Goal: Ask a question: Seek information or help from site administrators or community

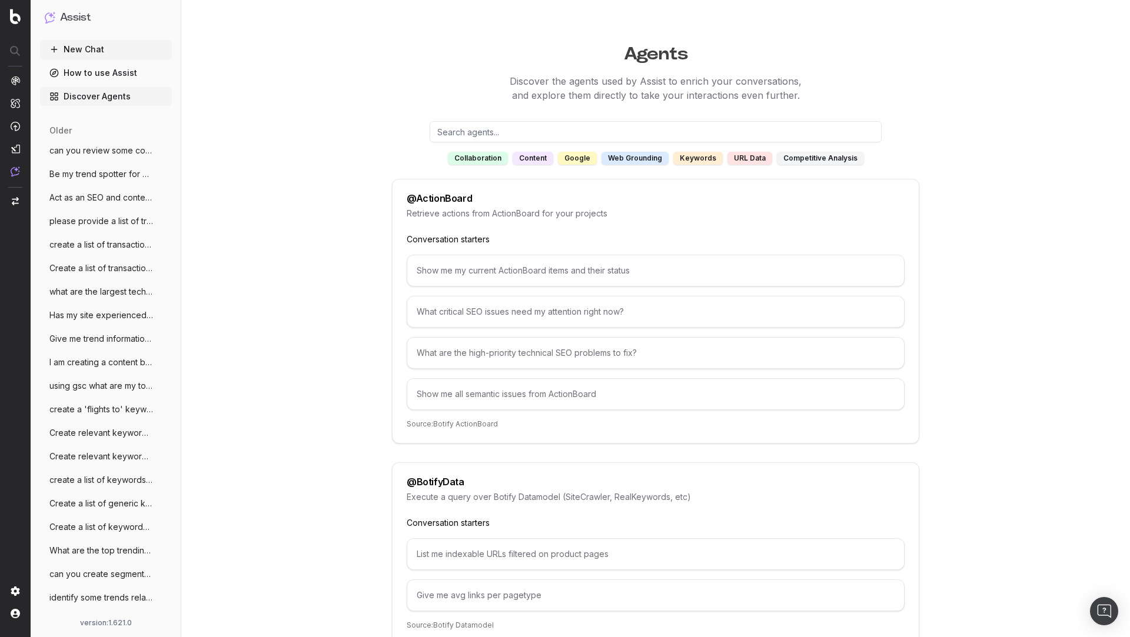
click at [114, 49] on button "New Chat" at bounding box center [106, 49] width 132 height 19
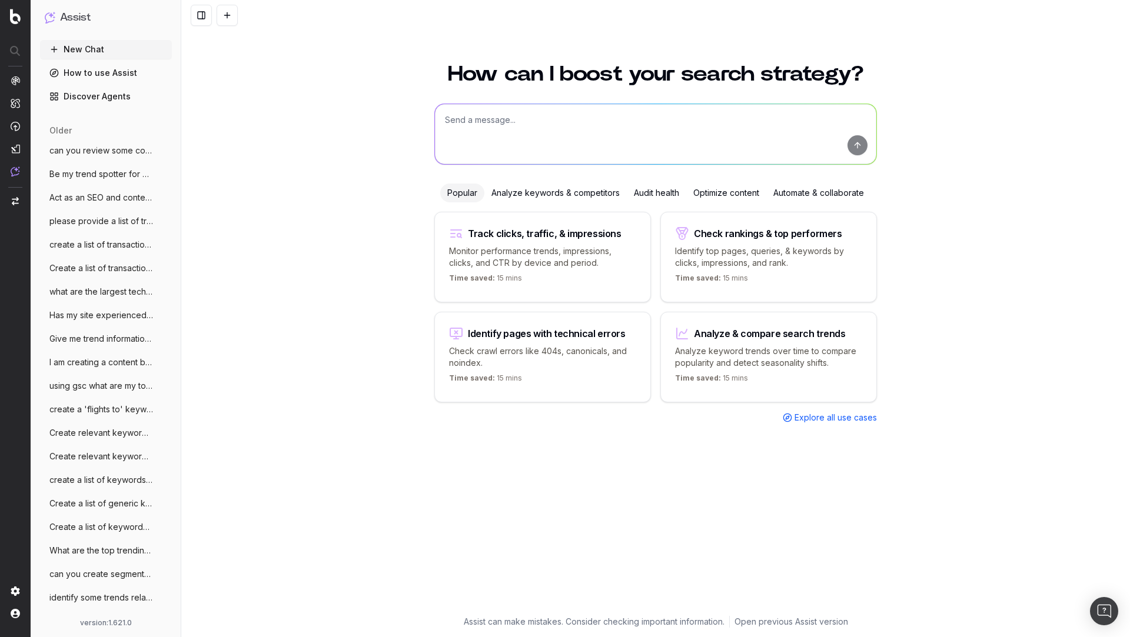
click at [570, 132] on textarea at bounding box center [655, 134] width 441 height 60
click at [601, 134] on textarea at bounding box center [655, 134] width 441 height 60
paste textarea "https://www.plus.net/broadband/broadband-without-landline/"
type textarea "What metadata is on this page? https://www.plus.net/broadband/broadband-without…"
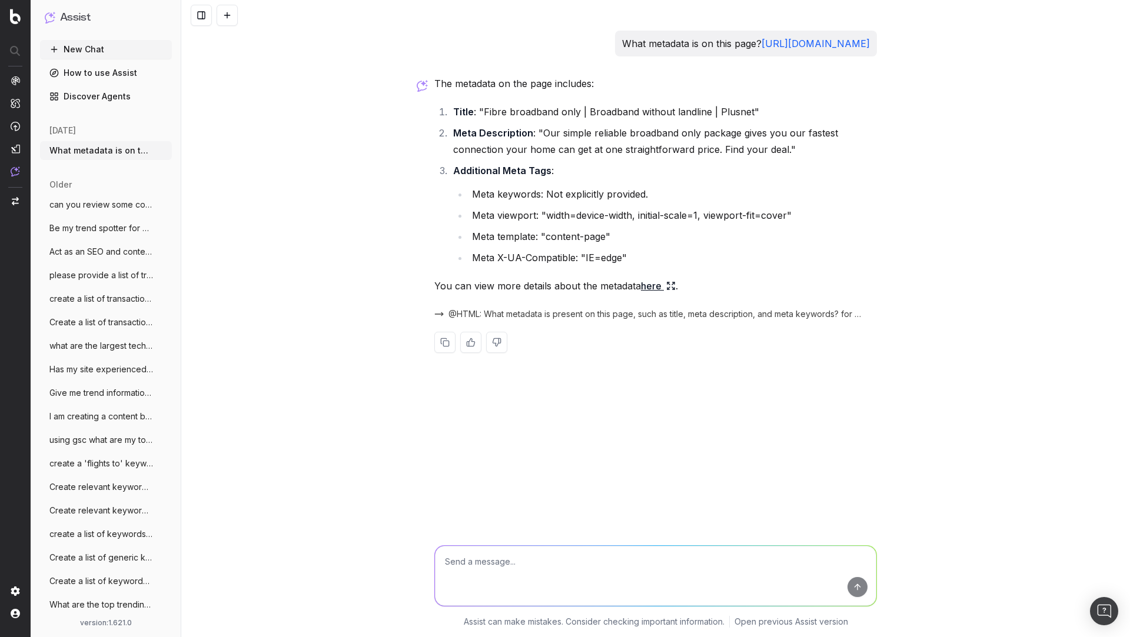
click at [557, 563] on textarea at bounding box center [655, 576] width 441 height 60
click at [659, 294] on link "here" at bounding box center [658, 286] width 35 height 16
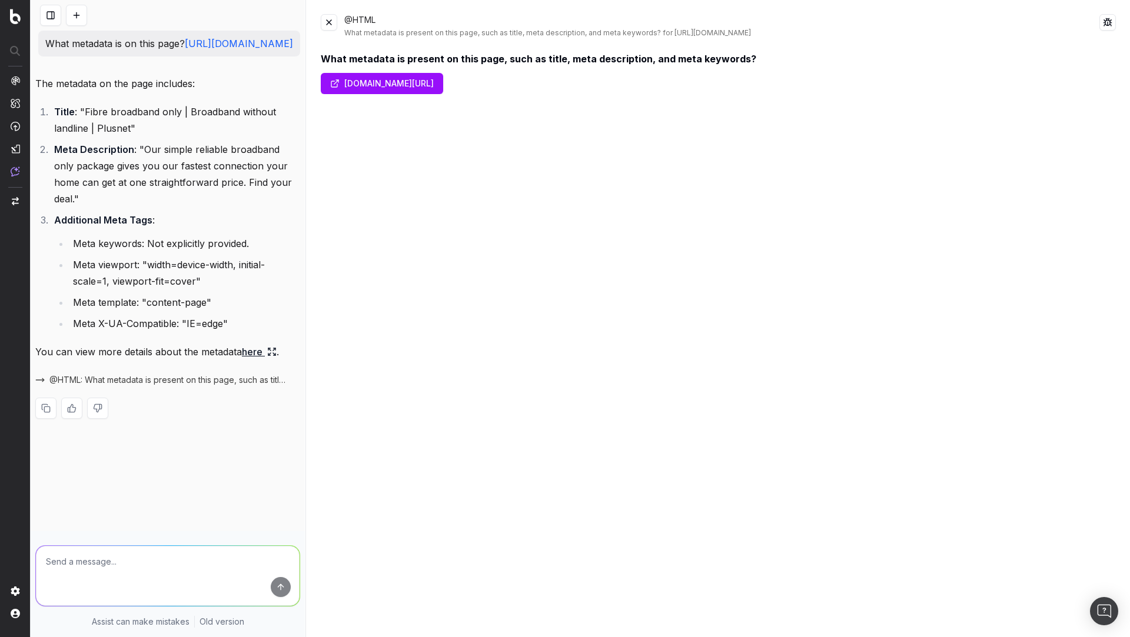
click at [326, 22] on button at bounding box center [329, 22] width 16 height 16
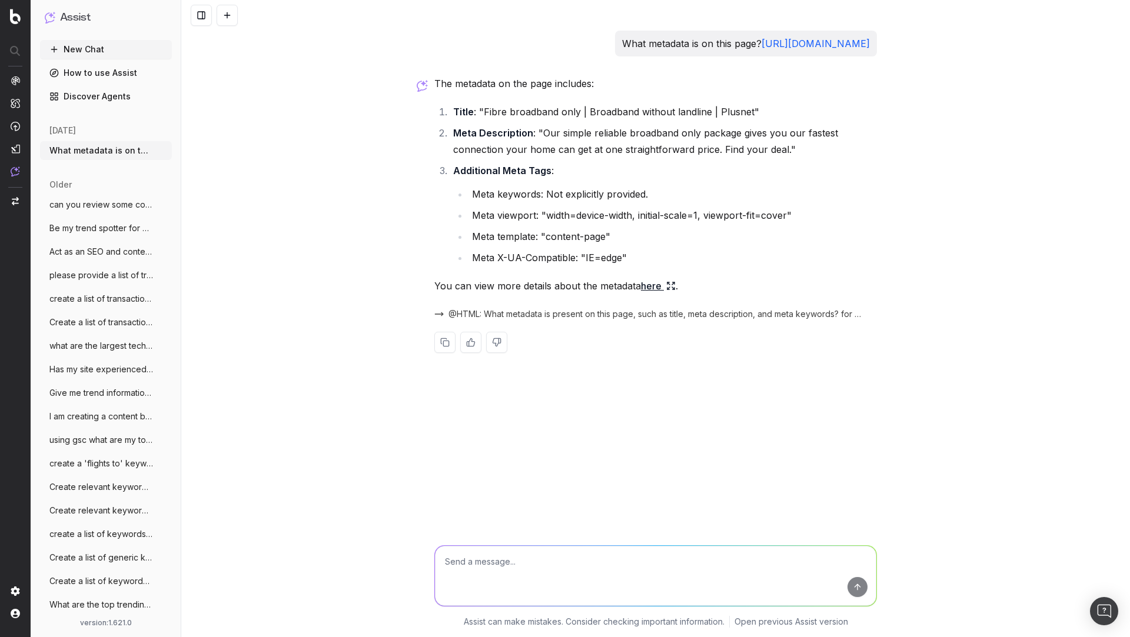
click at [527, 560] on textarea at bounding box center [655, 576] width 441 height 60
type textarea "Help me improve the content of this landing page"
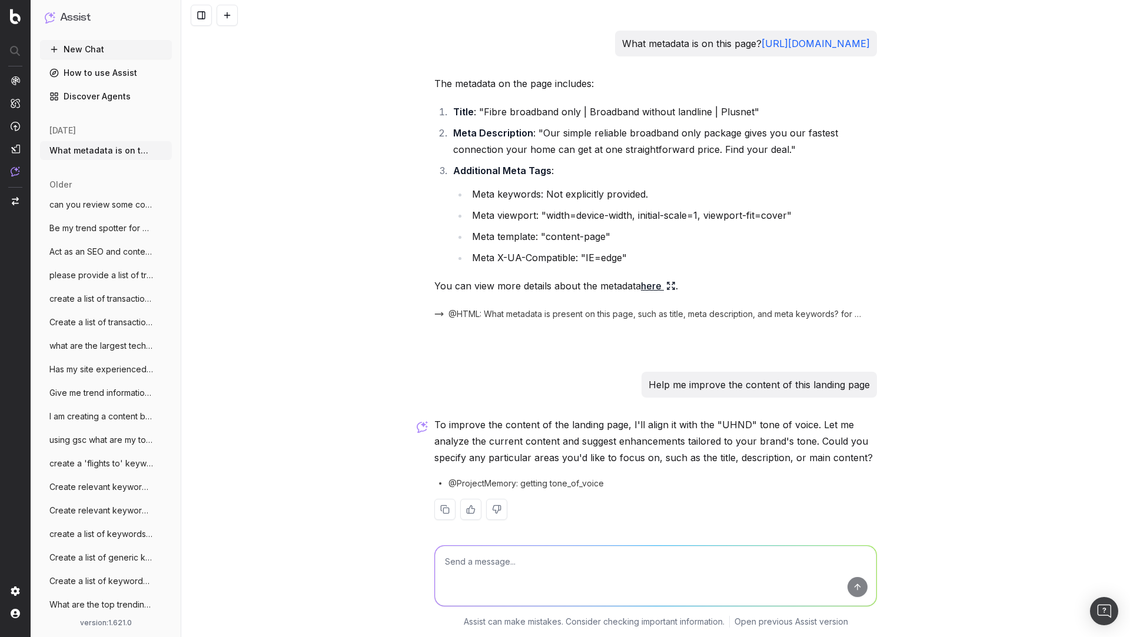
drag, startPoint x: 594, startPoint y: 43, endPoint x: 871, endPoint y: 69, distance: 278.9
click at [872, 56] on div "What metadata is on this page? https://www.plus.net/broadband/broadband-without…" at bounding box center [746, 44] width 262 height 26
copy p "What metadata is on this page? https://www.plus.net/broadband/broadband-without…"
click at [698, 190] on li "Additional Meta Tags : Meta keywords: Not explicitly provided. Meta viewport: "…" at bounding box center [662, 214] width 427 height 104
drag, startPoint x: 595, startPoint y: 42, endPoint x: 915, endPoint y: 74, distance: 322.2
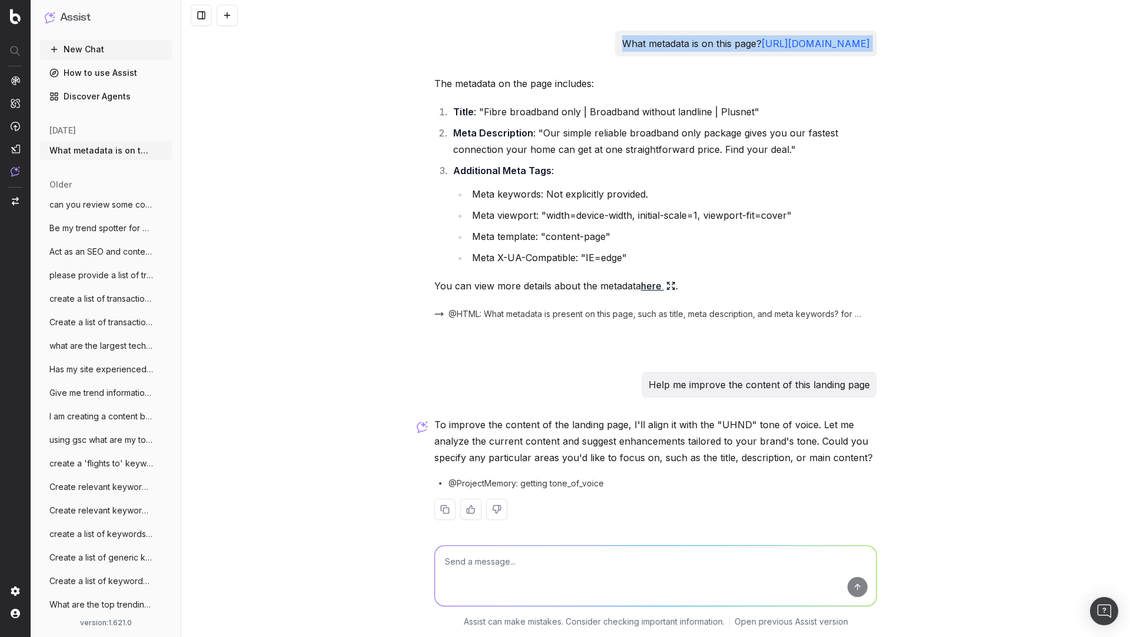
click at [915, 74] on div "What metadata is on this page? https://www.plus.net/broadband/broadband-without…" at bounding box center [655, 318] width 948 height 637
copy p "What metadata is on this page? https://www.plus.net/broadband/broadband-without…"
click at [99, 49] on button "New Chat" at bounding box center [106, 49] width 132 height 19
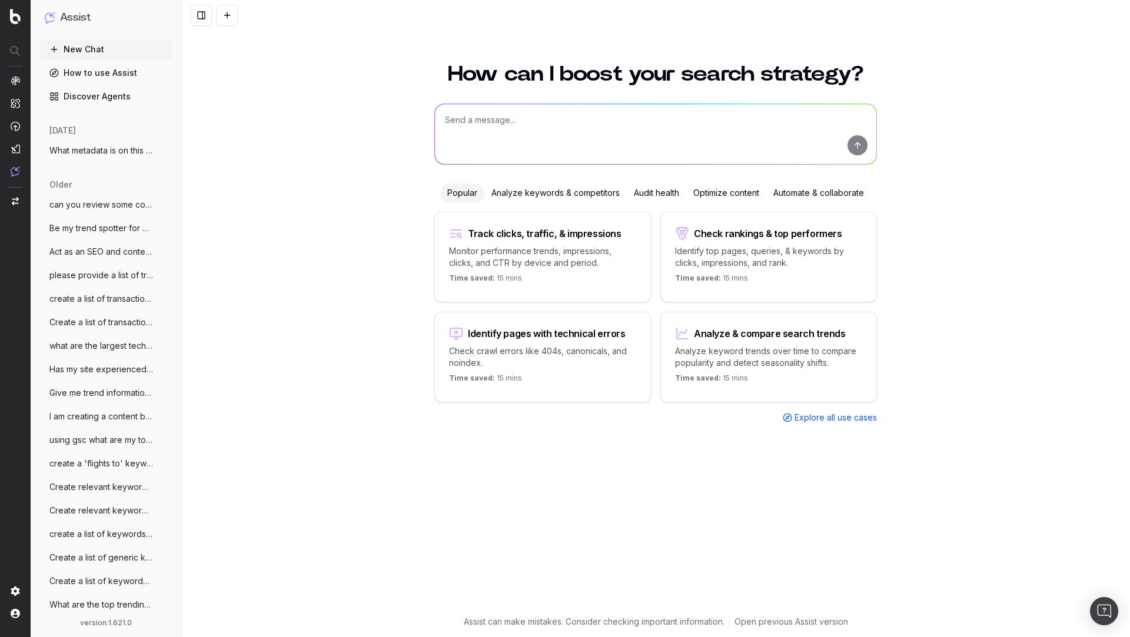
click at [606, 135] on textarea at bounding box center [655, 134] width 441 height 60
paste textarea "What metadata is on this page? https://www.plus.net/broadband/broadband-without…"
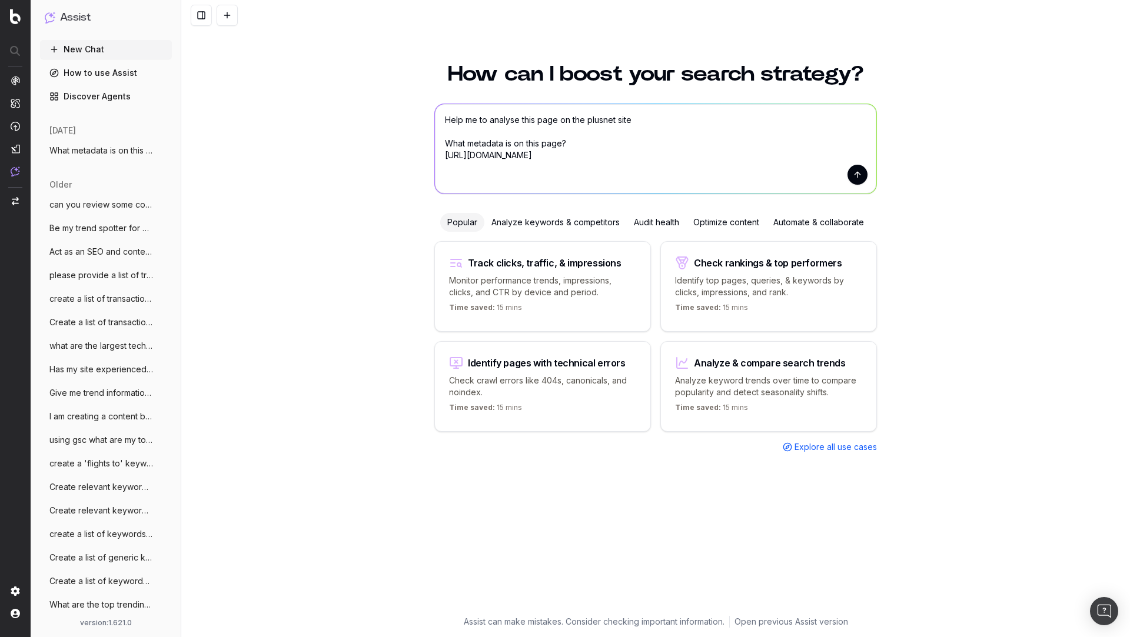
click at [740, 154] on textarea "Help me to analyse this page on the plusnet site What metadata is on this page?…" at bounding box center [655, 148] width 441 height 89
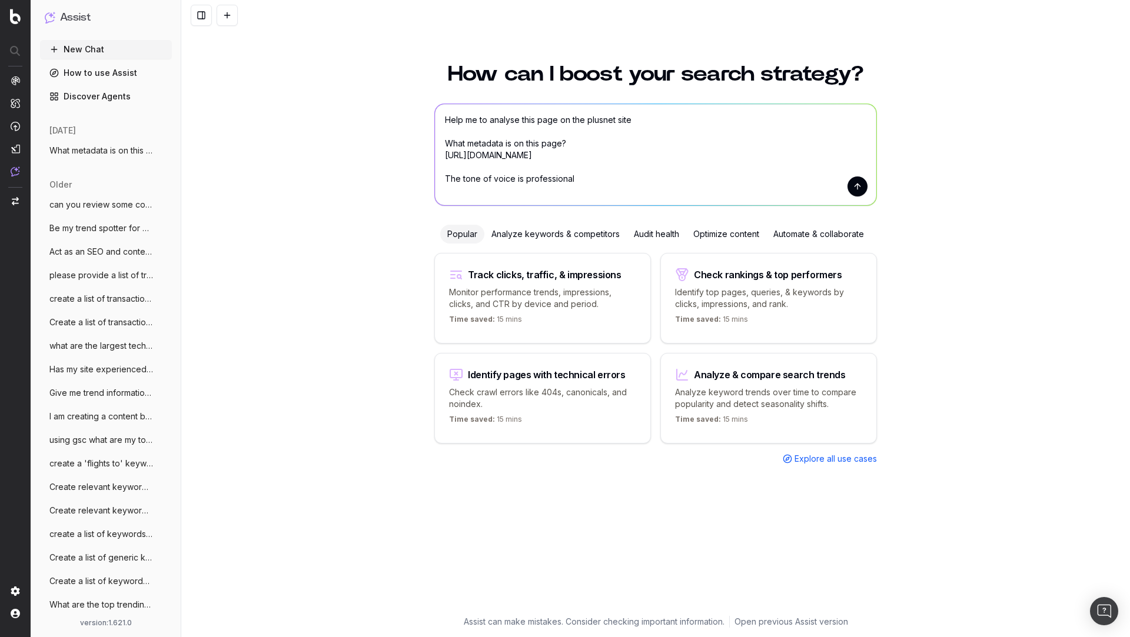
click at [515, 177] on textarea "Help me to analyse this page on the plusnet site What metadata is on this page?…" at bounding box center [655, 154] width 441 height 101
type textarea "Help me to analyse this page on the plusnet site What metadata is on this page?…"
click at [730, 173] on textarea "Help me to analyse this page on the plusnet site What metadata is on this page?…" at bounding box center [655, 154] width 441 height 101
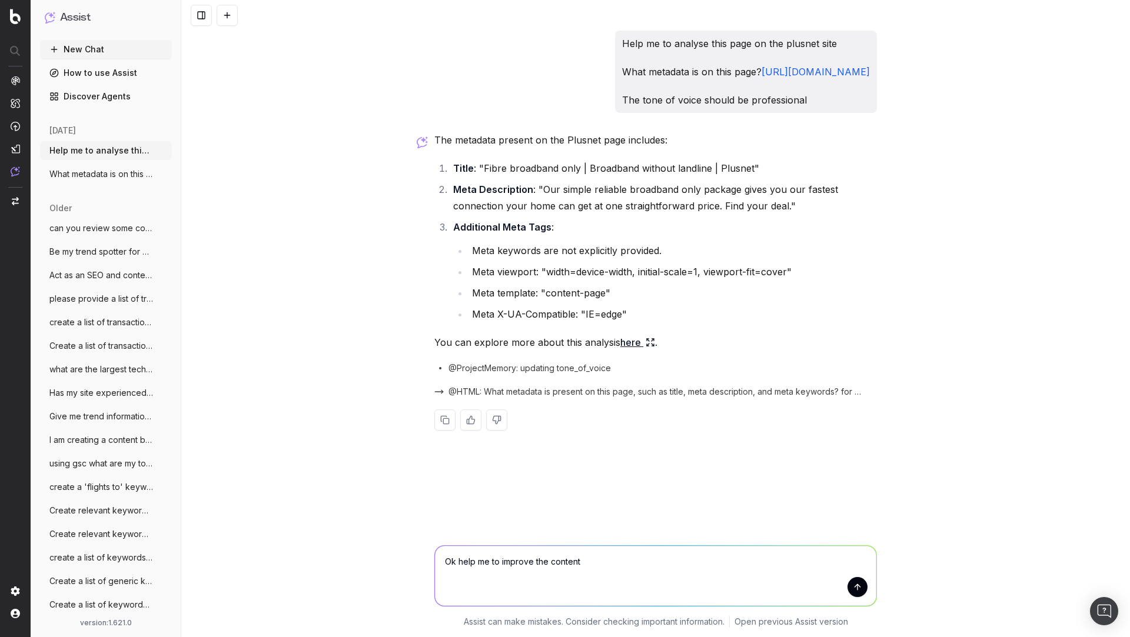
type textarea "Ok help me to improve the content"
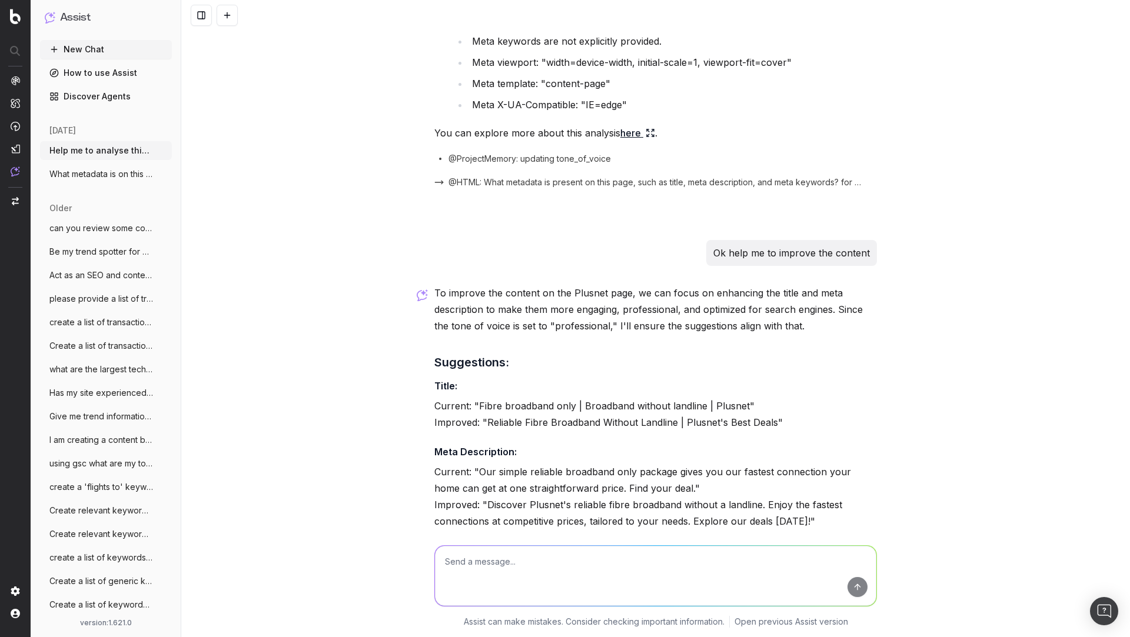
scroll to position [321, 0]
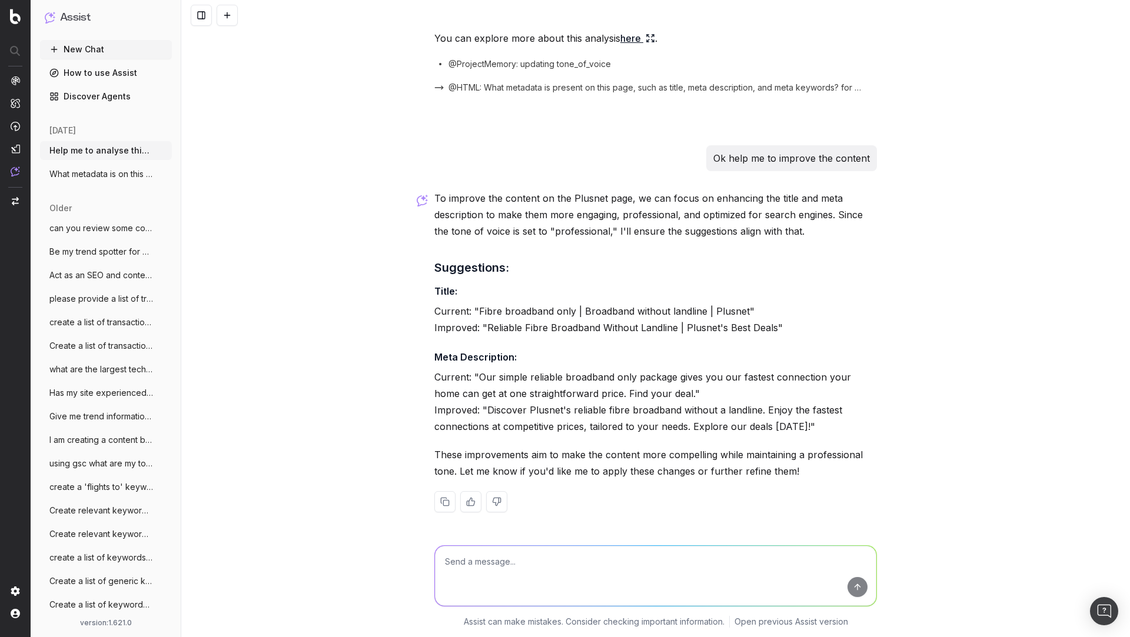
click at [648, 580] on textarea at bounding box center [655, 576] width 441 height 60
type textarea "R"
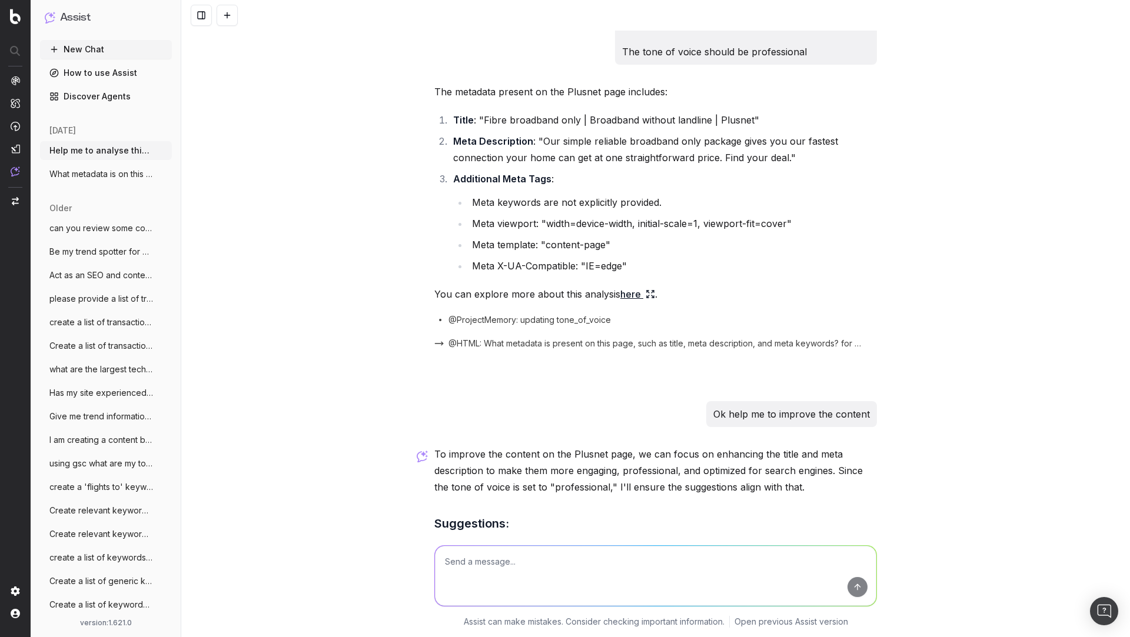
scroll to position [0, 0]
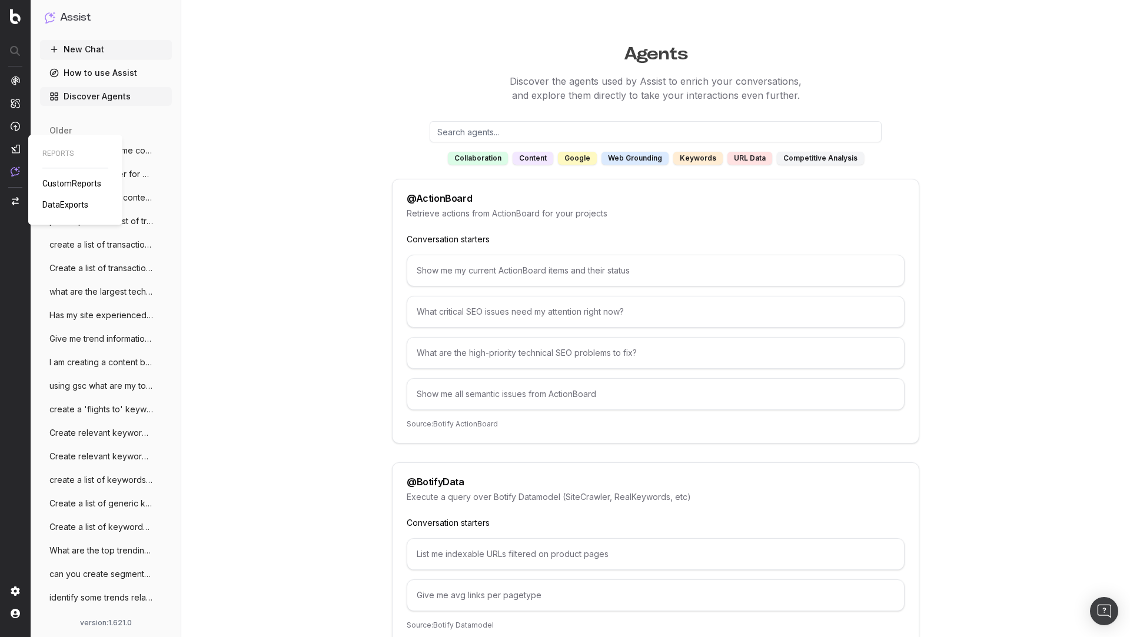
click at [78, 184] on span "CustomReports" at bounding box center [71, 183] width 59 height 9
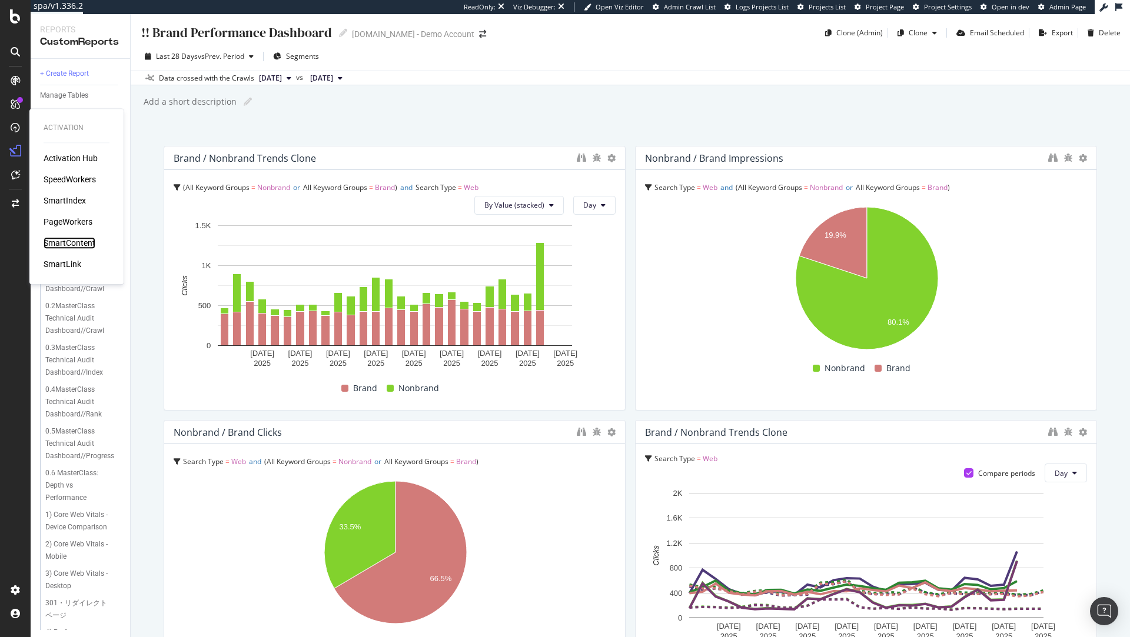
click at [79, 246] on div "SmartContent" at bounding box center [70, 243] width 52 height 12
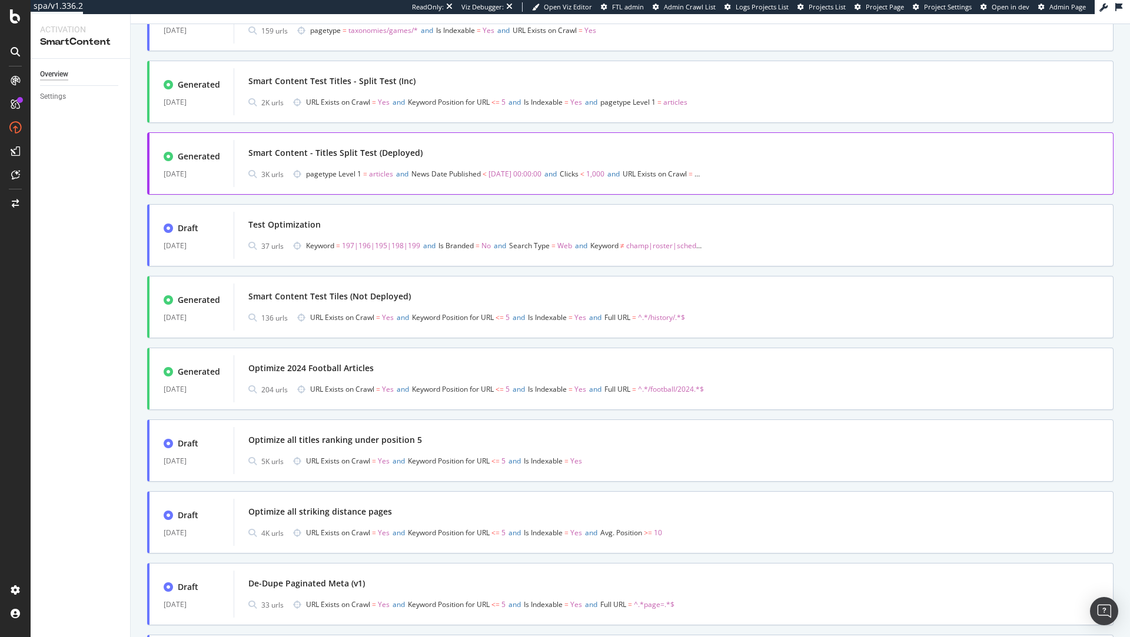
scroll to position [398, 0]
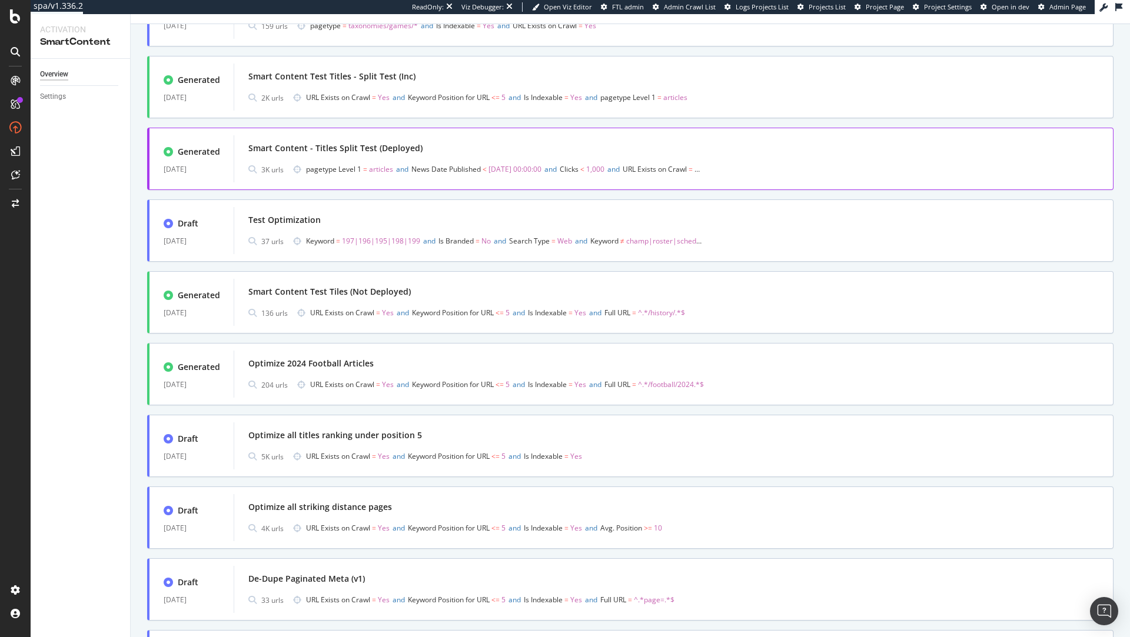
click at [461, 149] on div "Smart Content - Titles Split Test (Deployed)" at bounding box center [673, 148] width 850 height 16
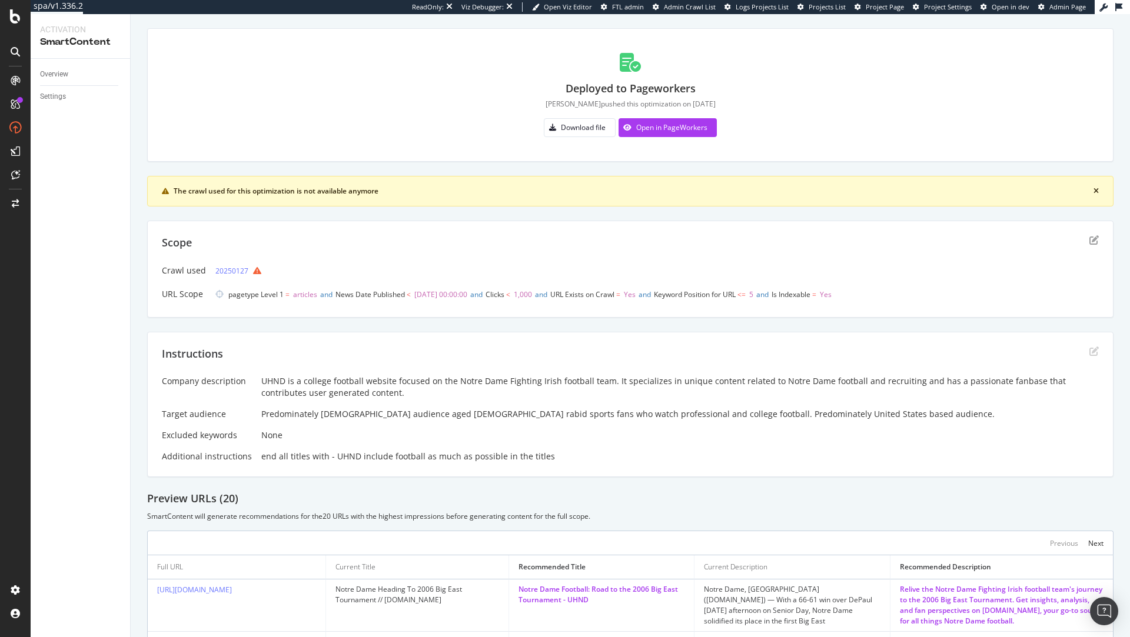
scroll to position [51, 0]
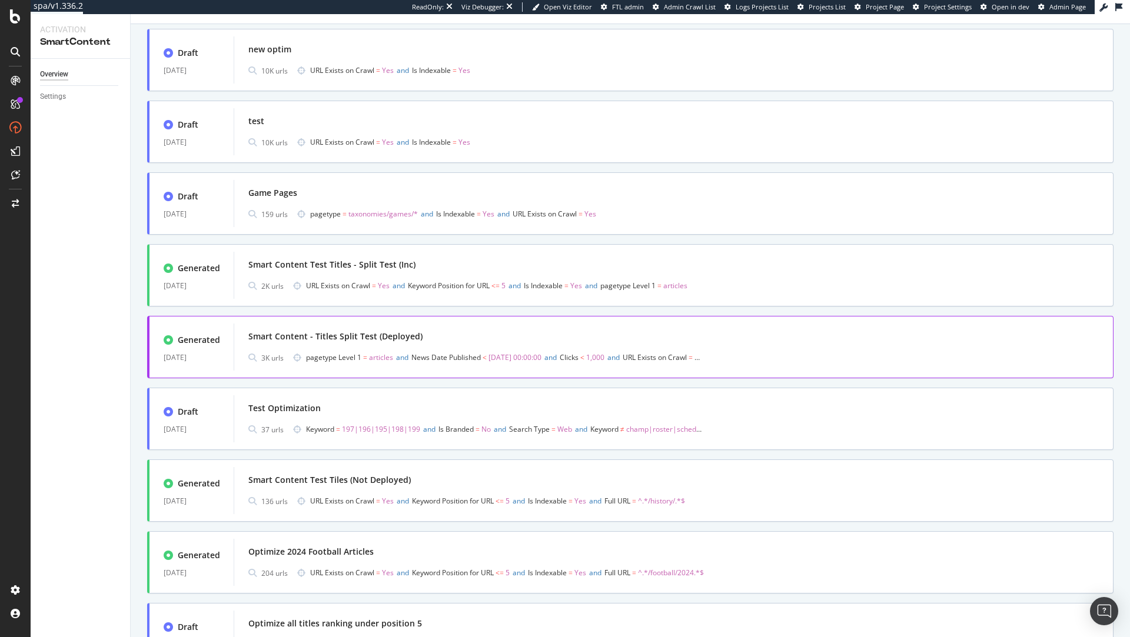
scroll to position [210, 0]
click at [424, 339] on div "Smart Content - Titles Split Test (Deployed)" at bounding box center [673, 336] width 850 height 16
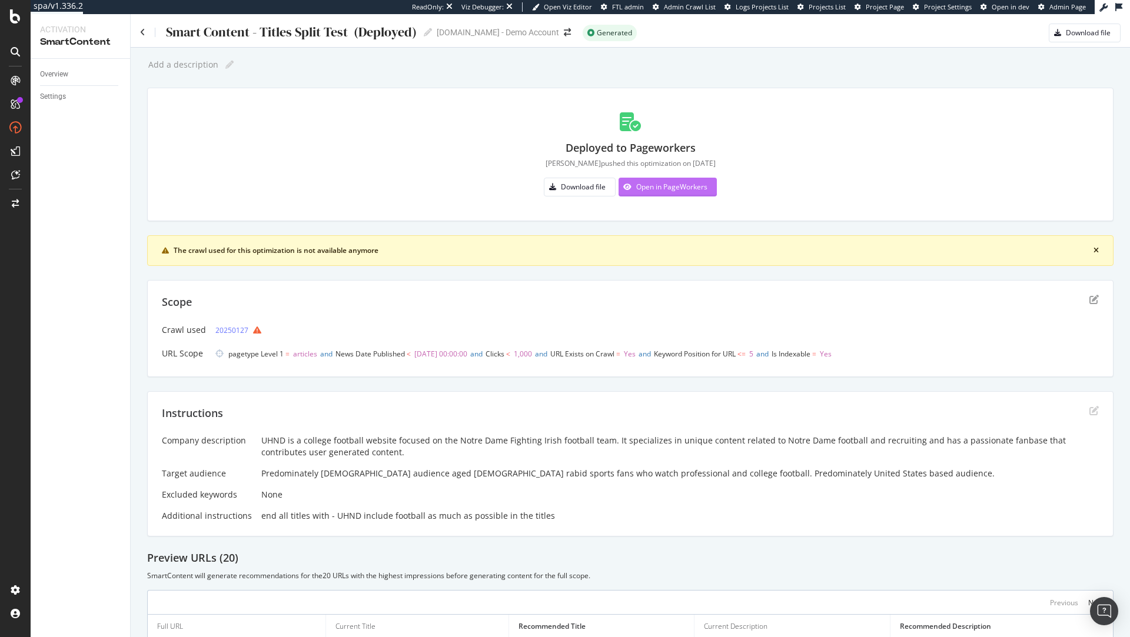
click at [652, 192] on div "Open in PageWorkers" at bounding box center [662, 187] width 89 height 18
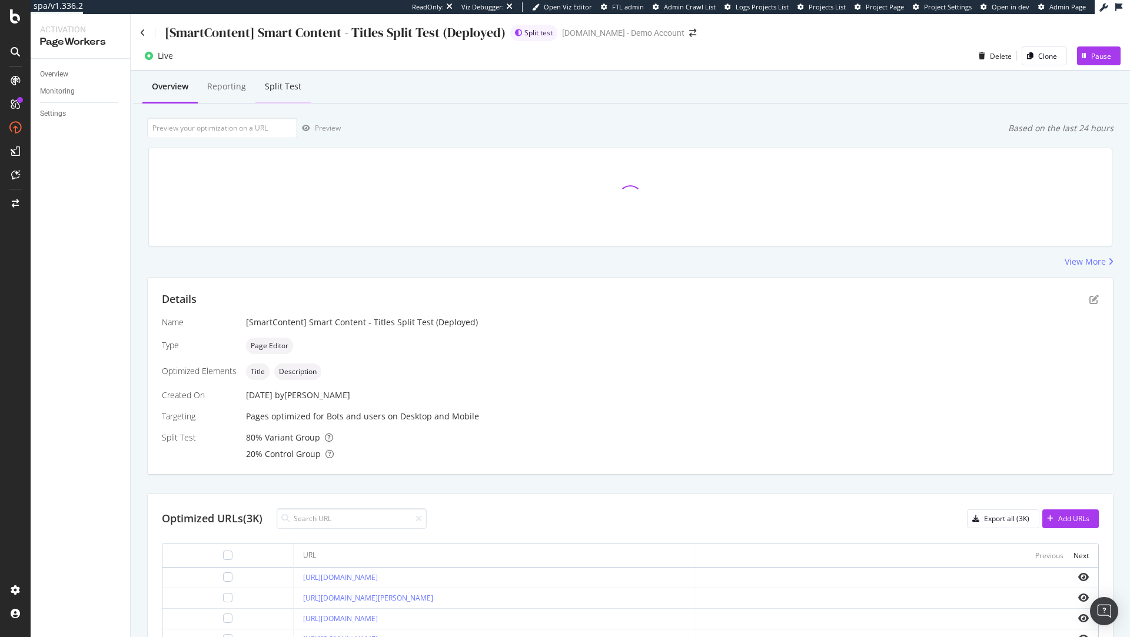
click at [294, 81] on div "Split Test" at bounding box center [283, 87] width 36 height 12
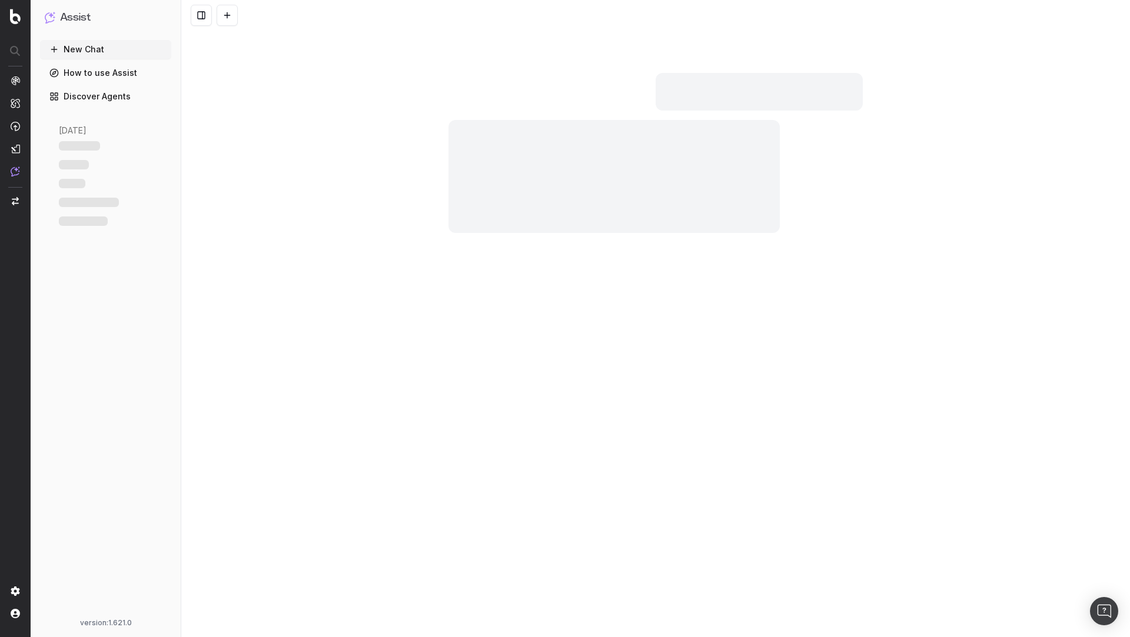
scroll to position [24, 0]
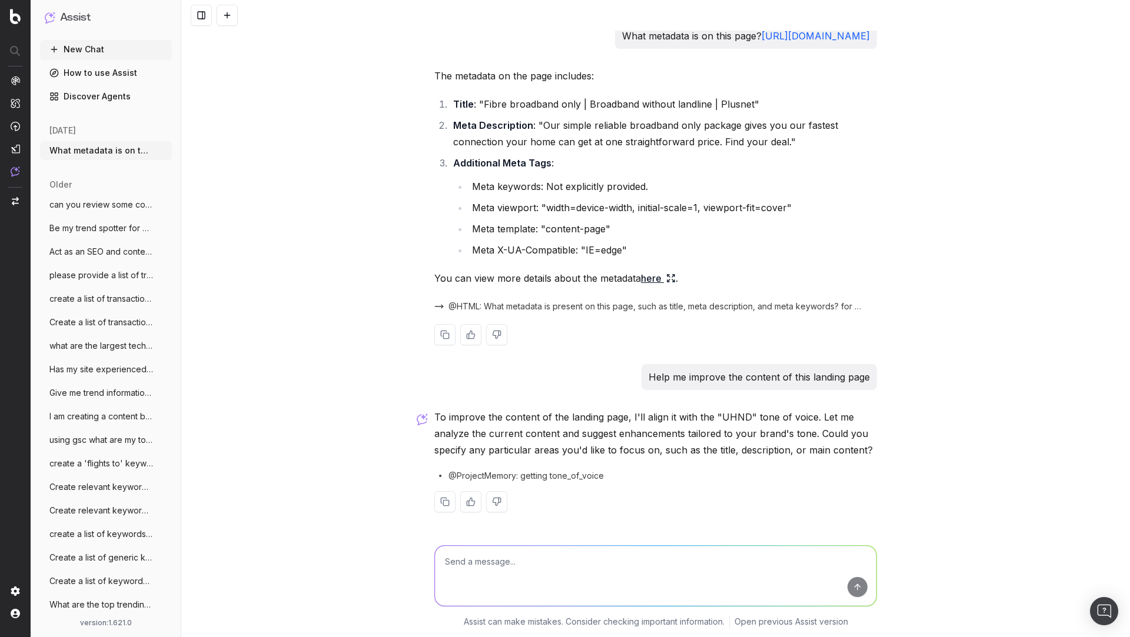
click at [488, 125] on strong "Meta Description" at bounding box center [493, 125] width 80 height 12
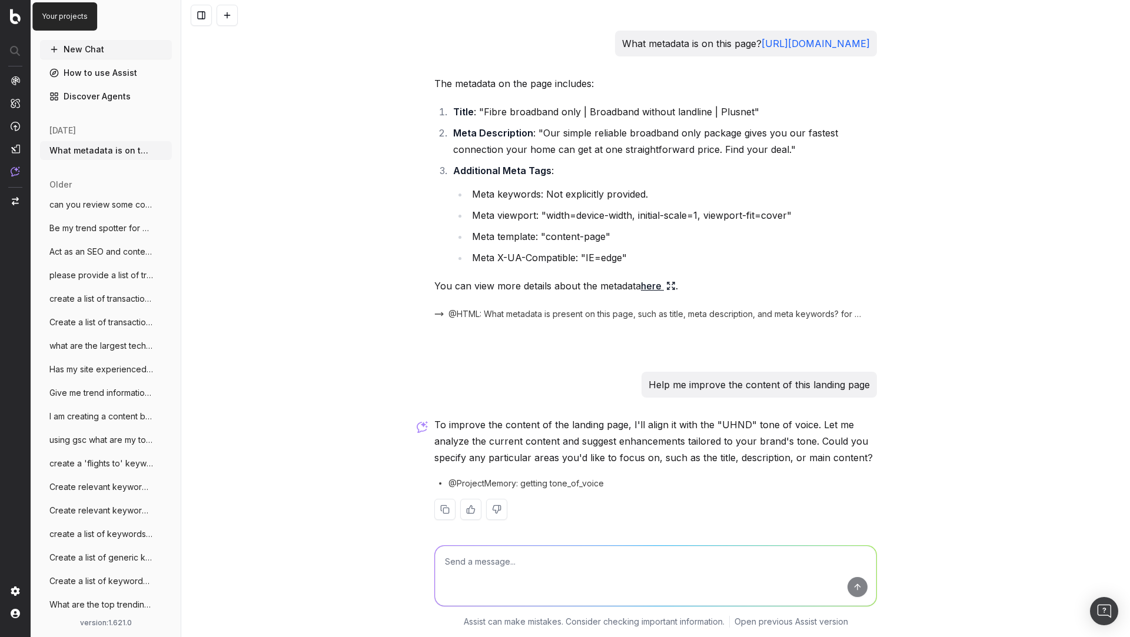
click at [19, 23] on img at bounding box center [15, 16] width 11 height 15
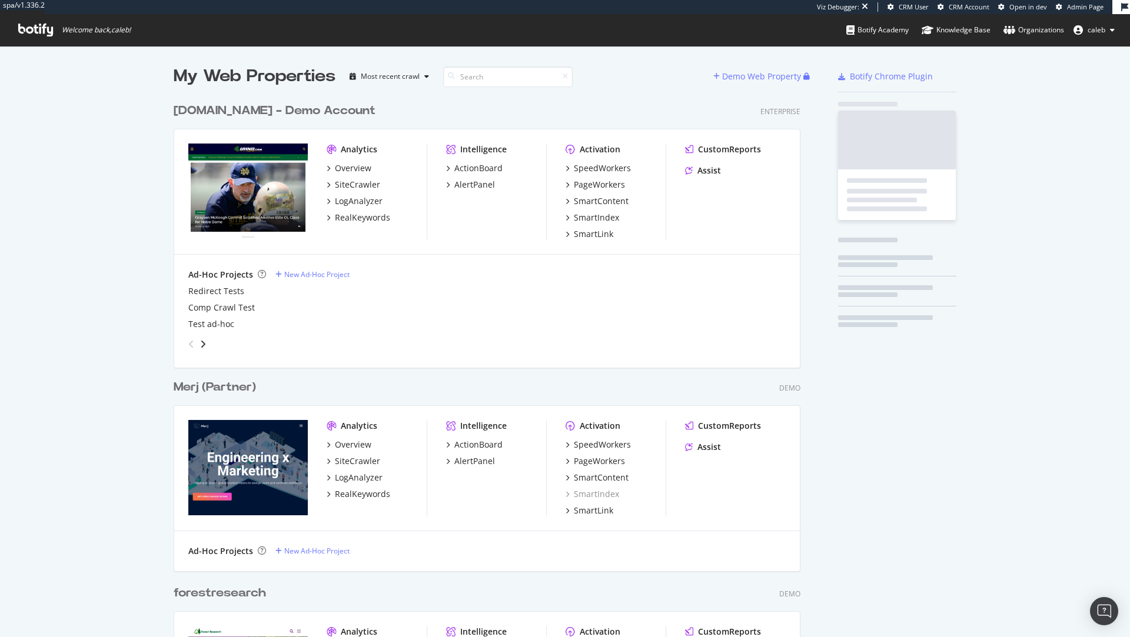
scroll to position [4636, 635]
click at [1070, 8] on span "Admin Page" at bounding box center [1085, 6] width 36 height 9
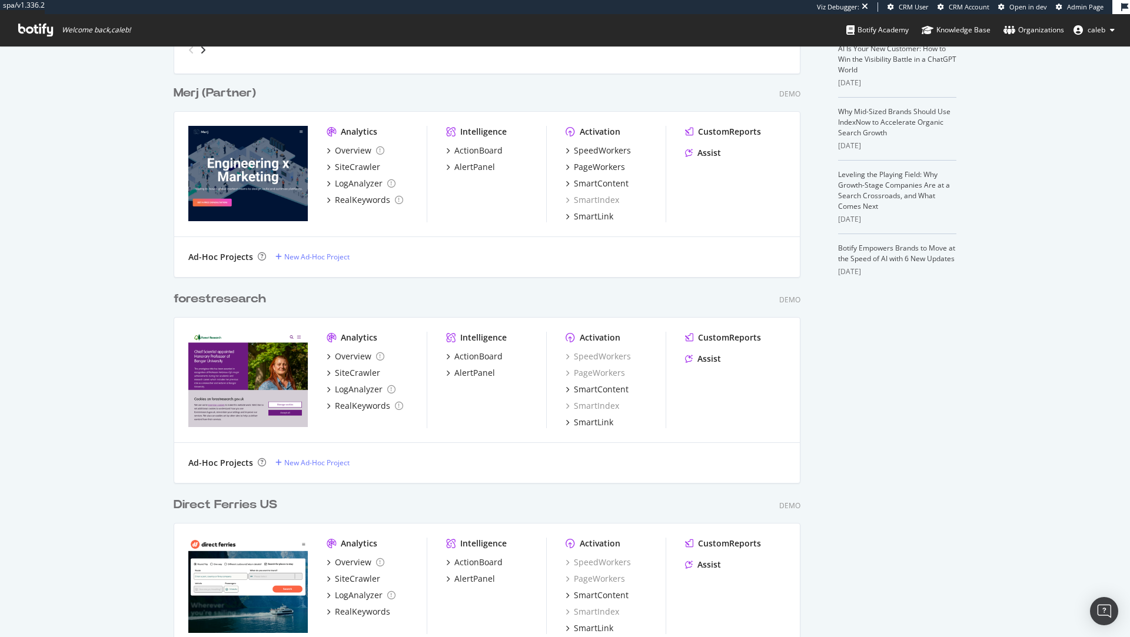
scroll to position [0, 0]
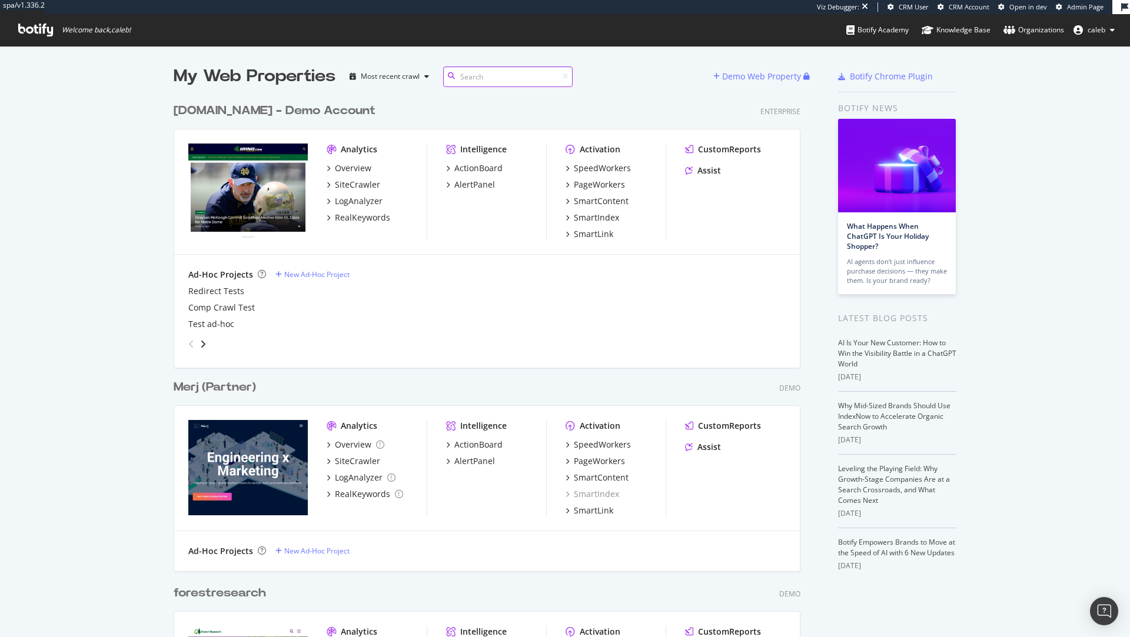
click at [516, 69] on input at bounding box center [507, 76] width 129 height 21
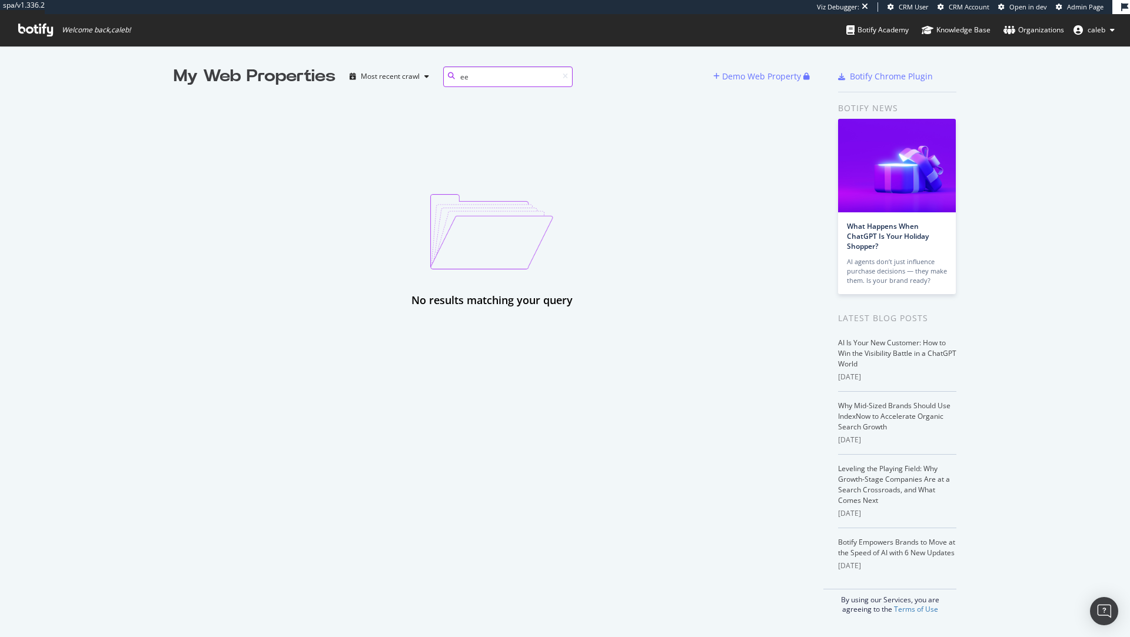
type input "e"
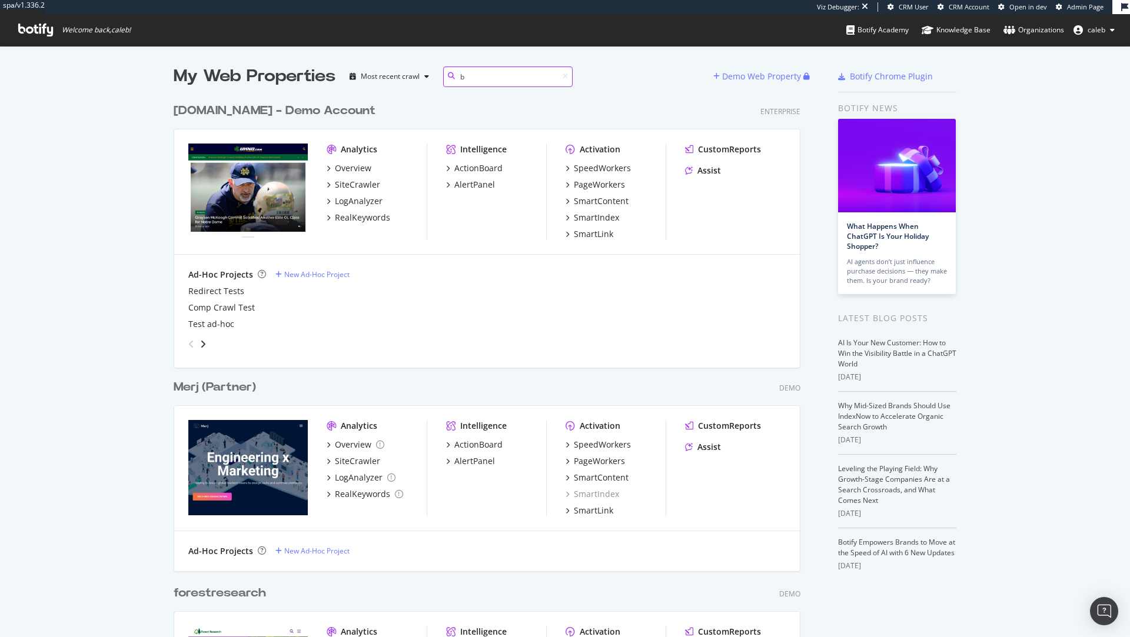
scroll to position [4636, 635]
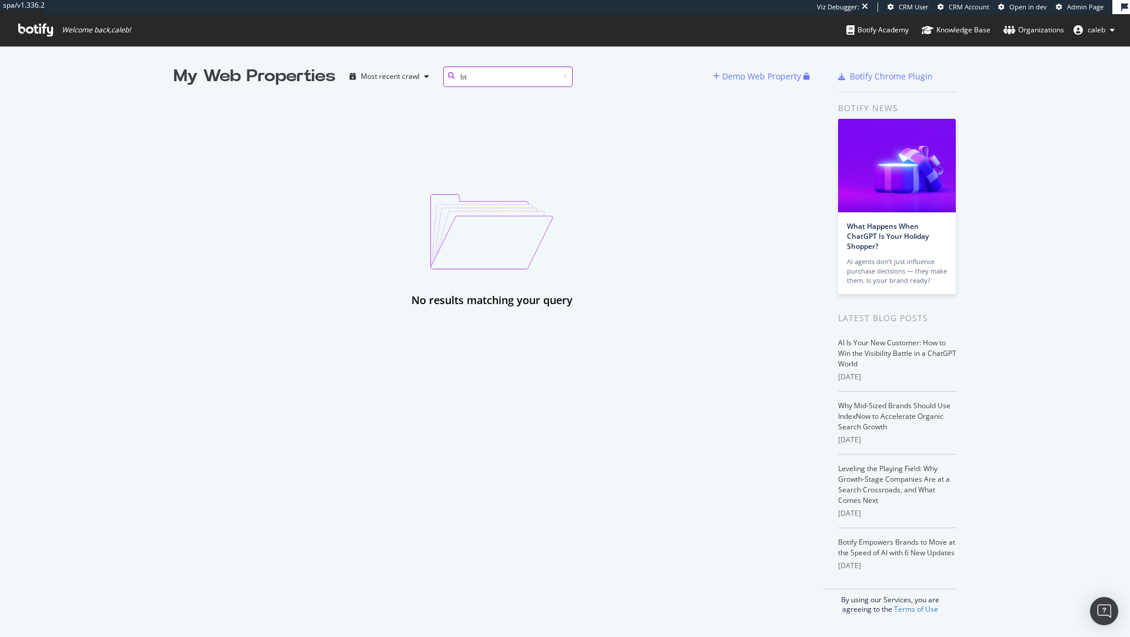
type input "b"
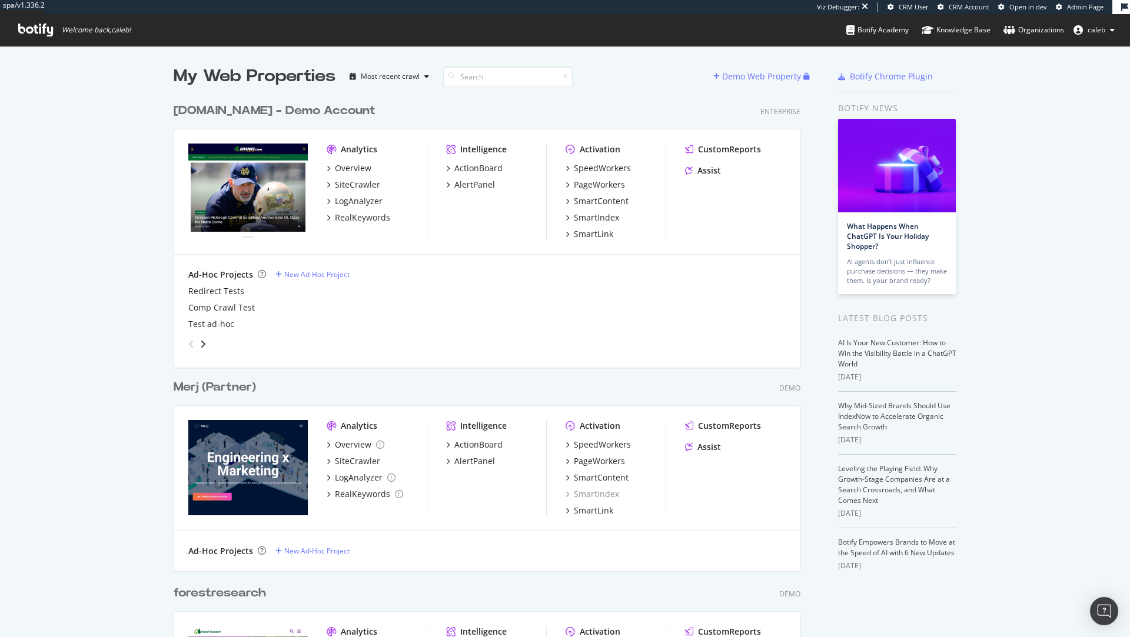
click at [1071, 6] on span "Admin Page" at bounding box center [1085, 6] width 36 height 9
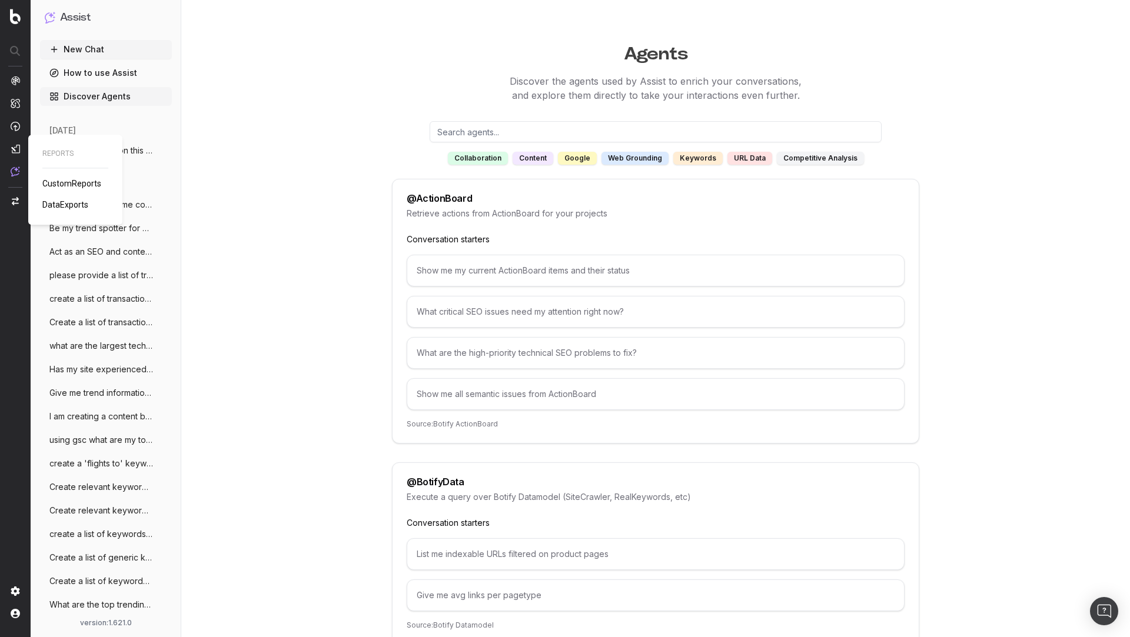
click at [62, 188] on span "CustomReports" at bounding box center [71, 183] width 59 height 9
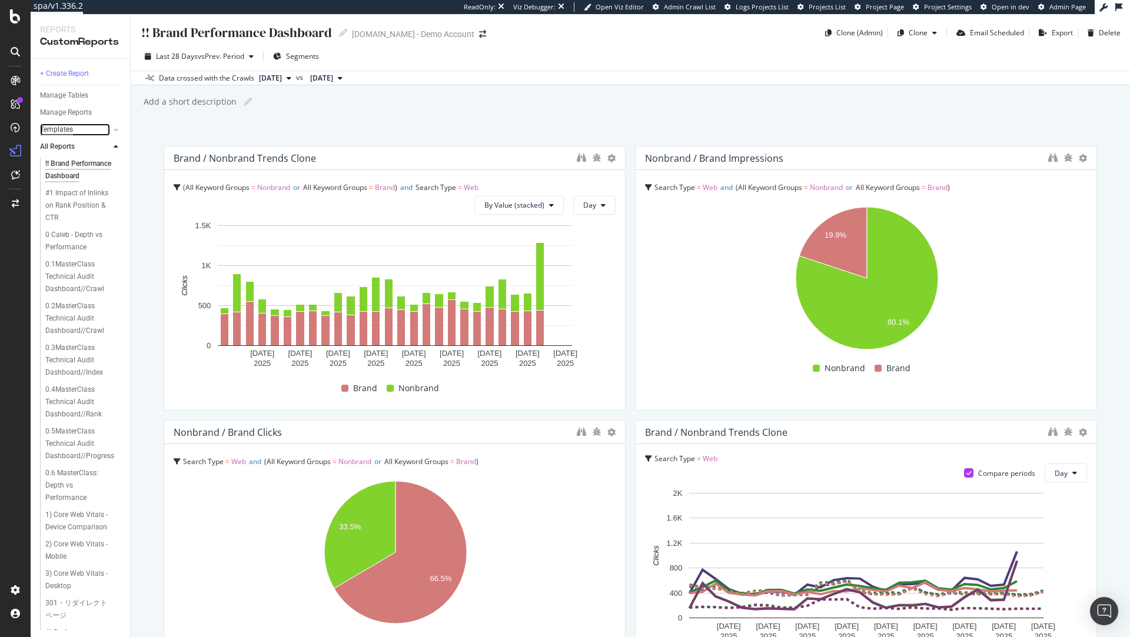
click at [55, 128] on div "Templates" at bounding box center [56, 130] width 33 height 12
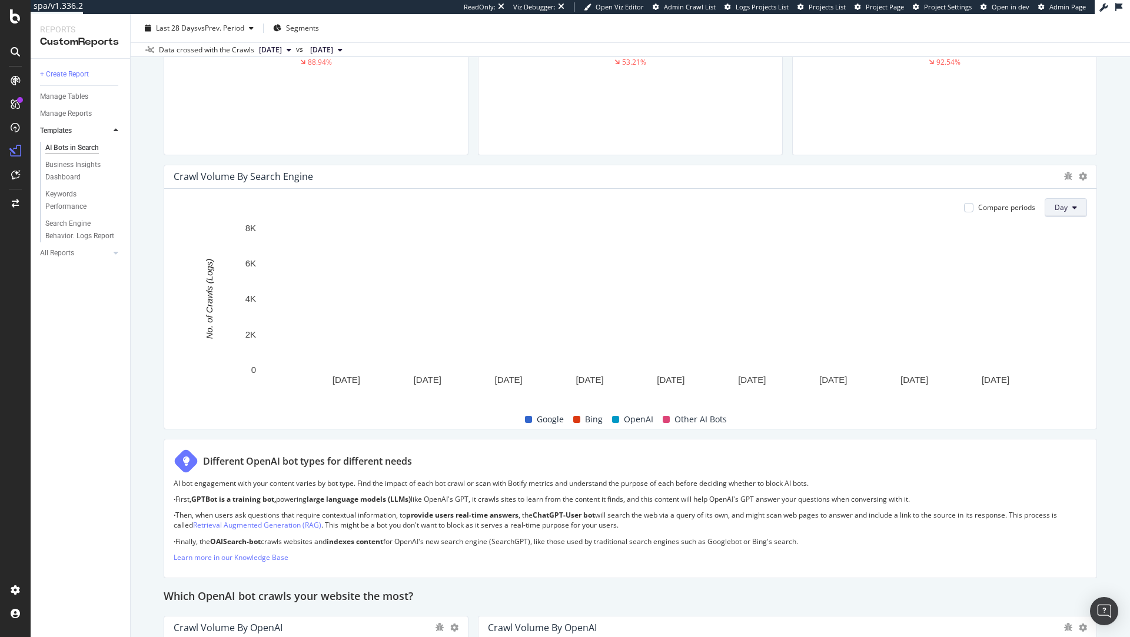
scroll to position [472, 0]
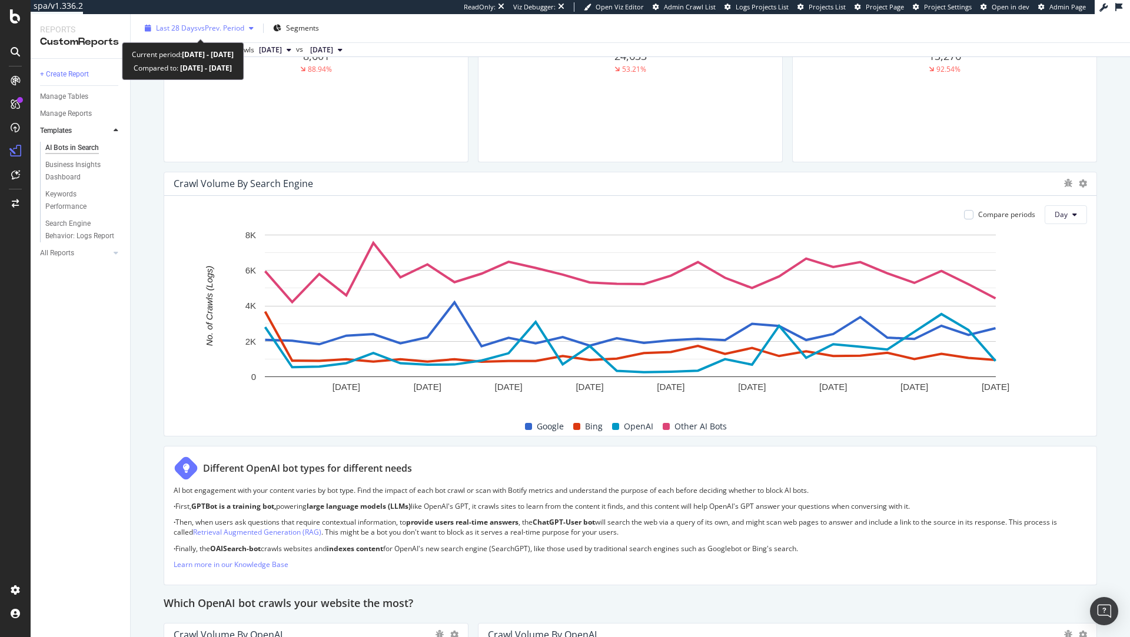
click at [225, 29] on span "vs Prev. Period" at bounding box center [221, 28] width 46 height 10
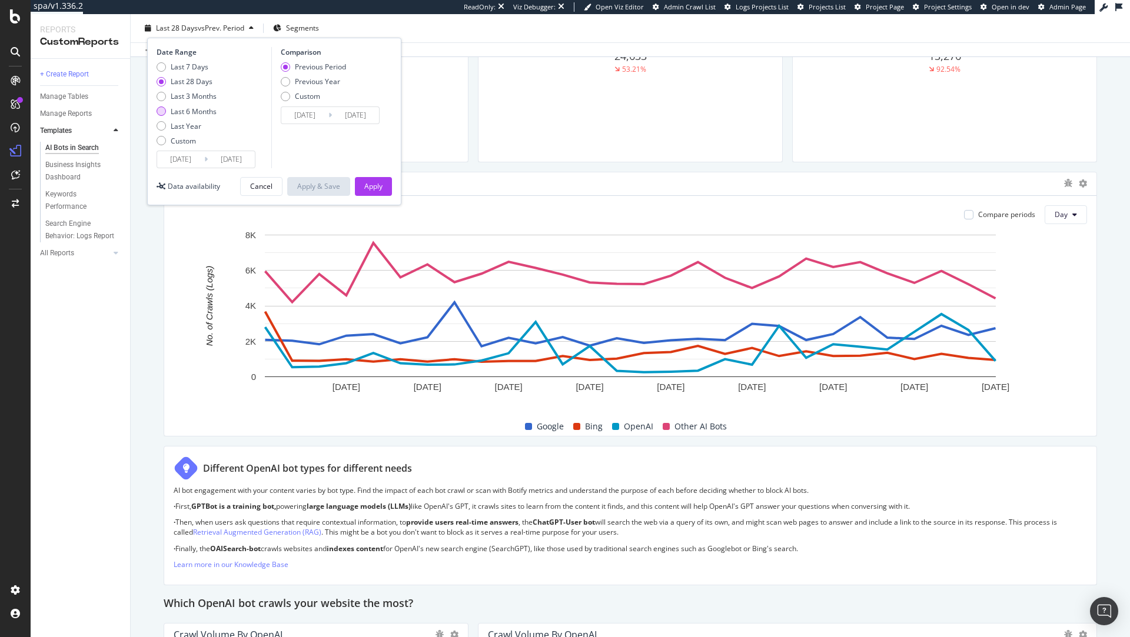
click at [204, 112] on div "Last 6 Months" at bounding box center [194, 111] width 46 height 10
type input "2025/02/18"
type input "2024/08/20"
type input "2025/02/17"
click at [305, 81] on div "Previous Year" at bounding box center [317, 81] width 45 height 10
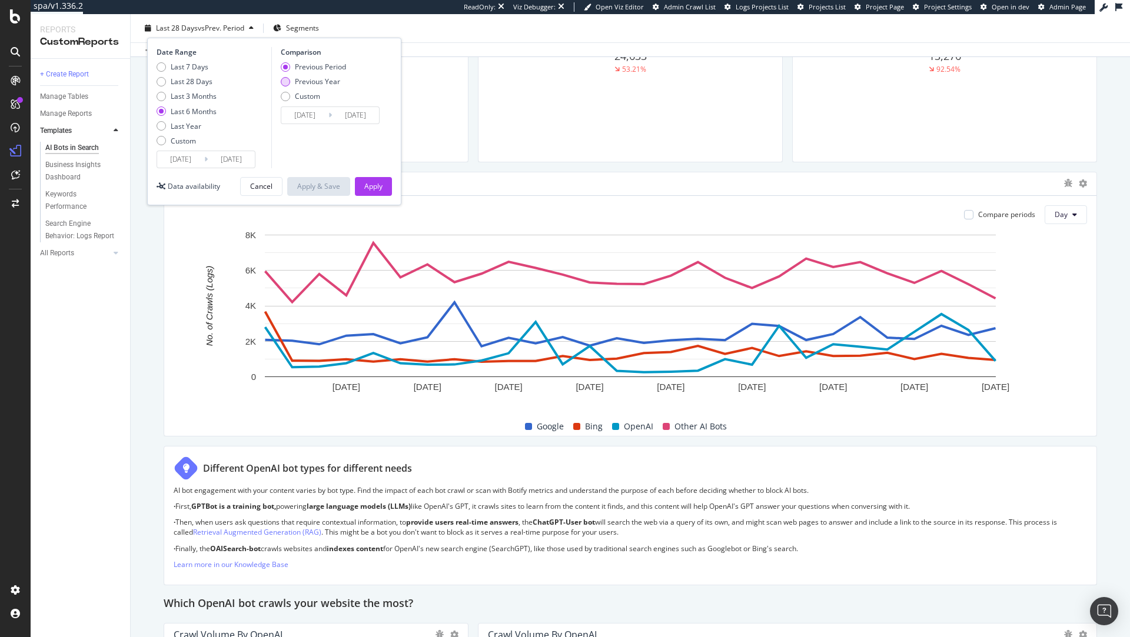
type input "2024/02/20"
type input "2024/08/18"
click at [364, 182] on div "Apply" at bounding box center [373, 186] width 18 height 10
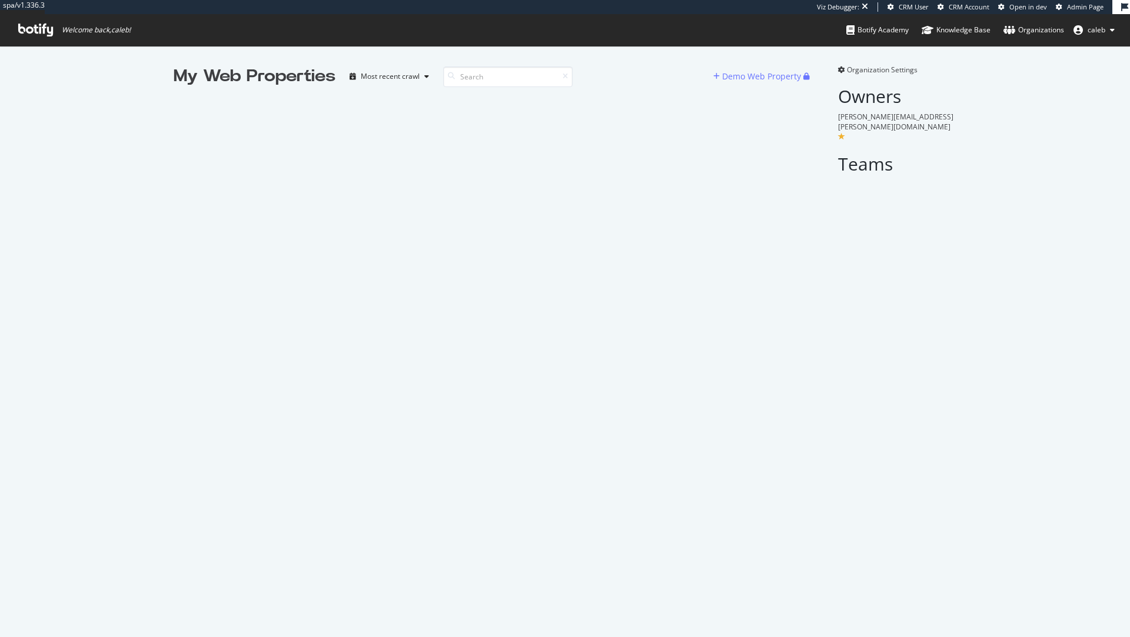
scroll to position [637, 1130]
click at [487, 72] on input at bounding box center [507, 76] width 129 height 21
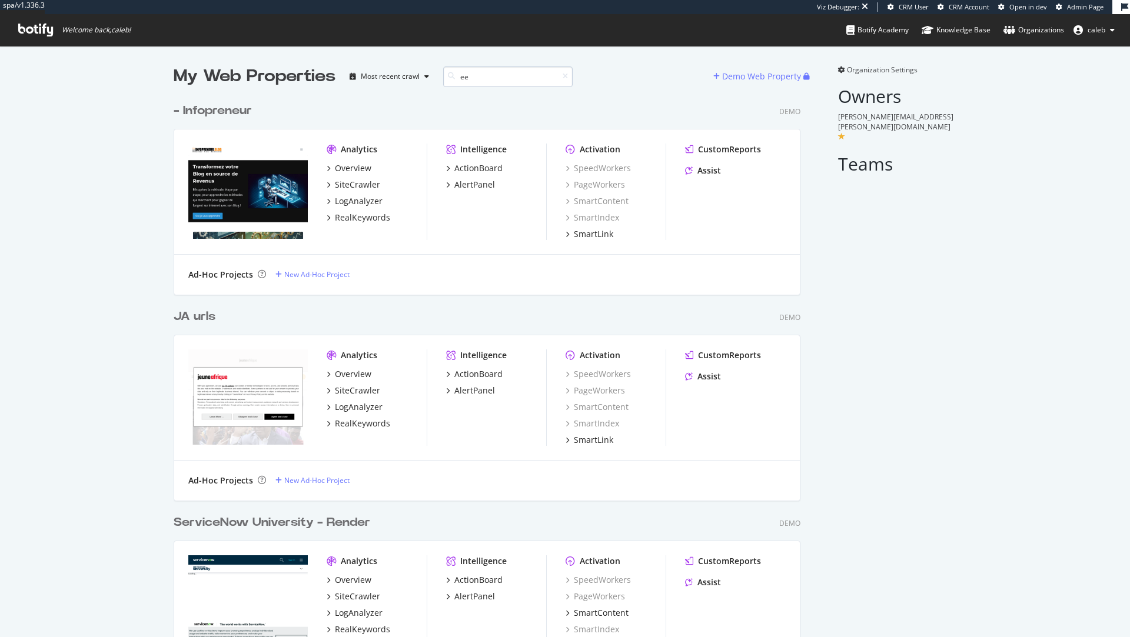
scroll to position [1441, 635]
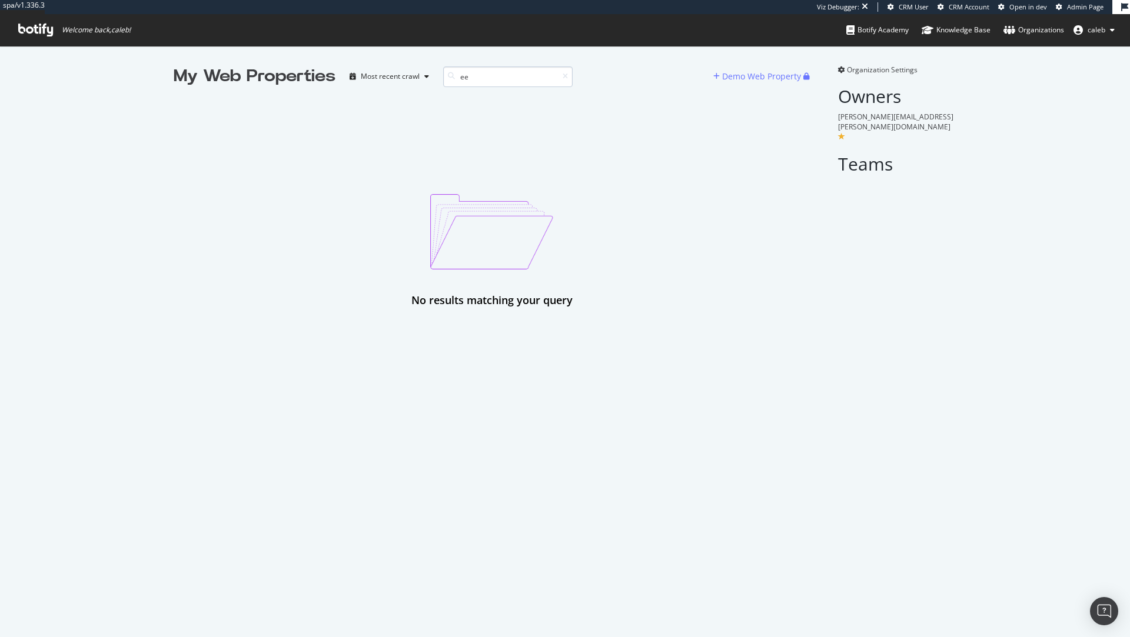
type input "e"
type input "ee"
click at [475, 80] on input at bounding box center [507, 76] width 129 height 21
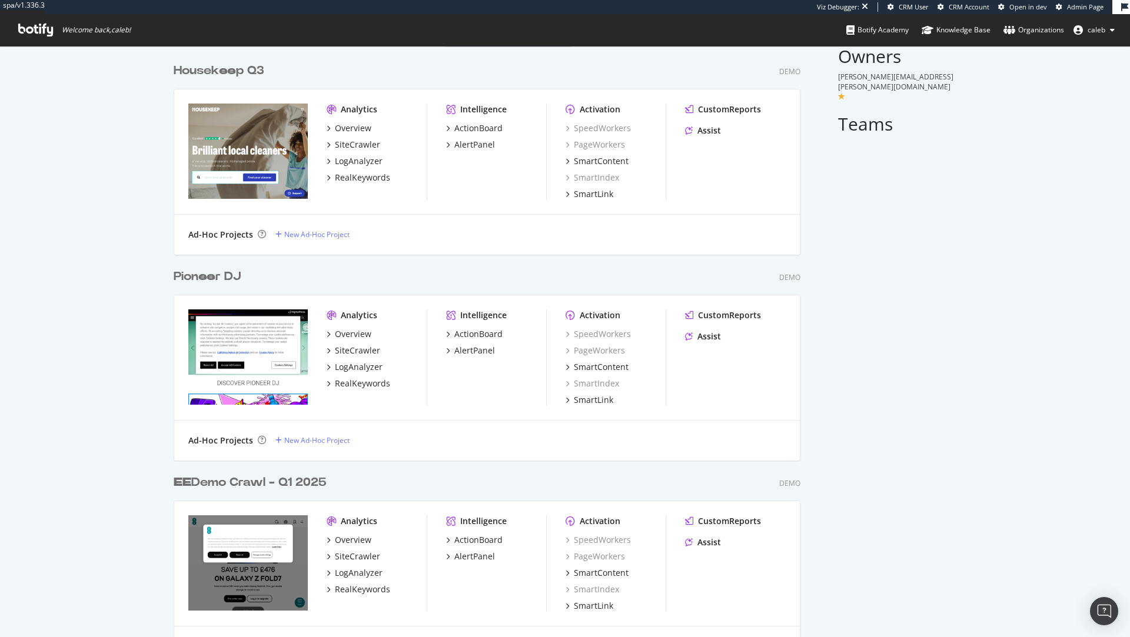
scroll to position [88, 0]
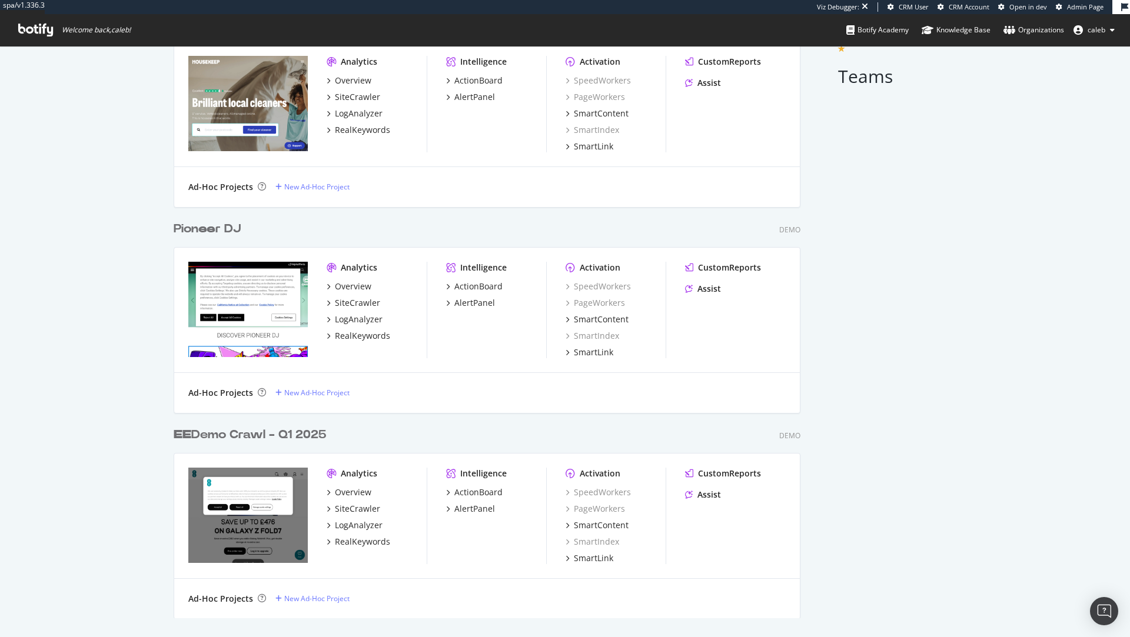
type input "ee"
click at [249, 437] on div "EE Demo Crawl - Q1 2025" at bounding box center [250, 435] width 152 height 17
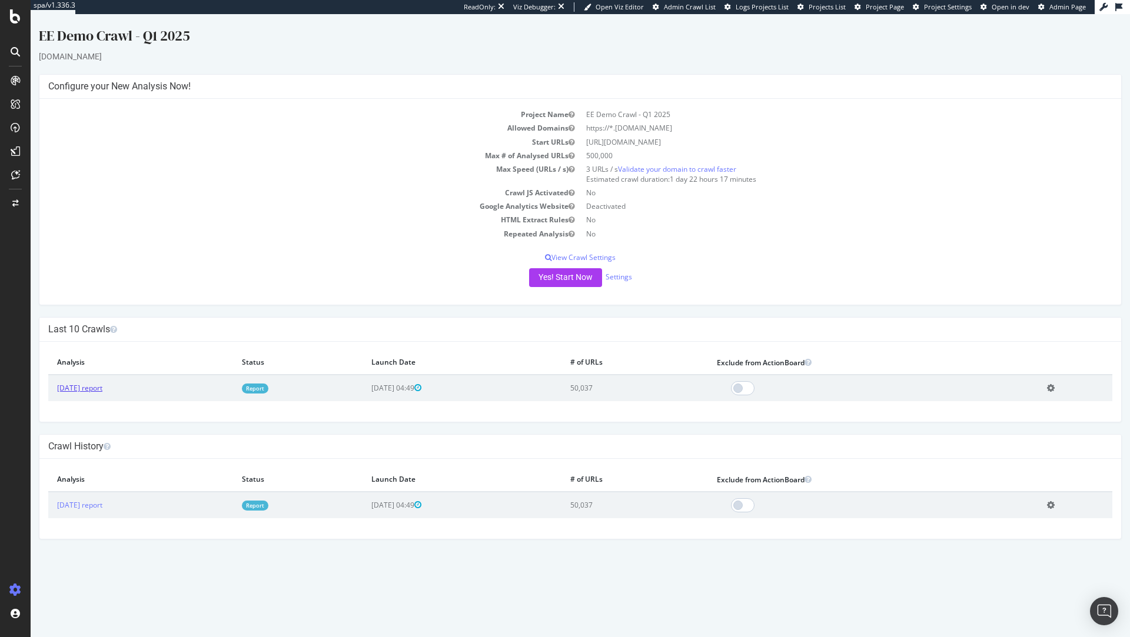
click at [86, 388] on link "2025 Feb. 18th report" at bounding box center [79, 388] width 45 height 10
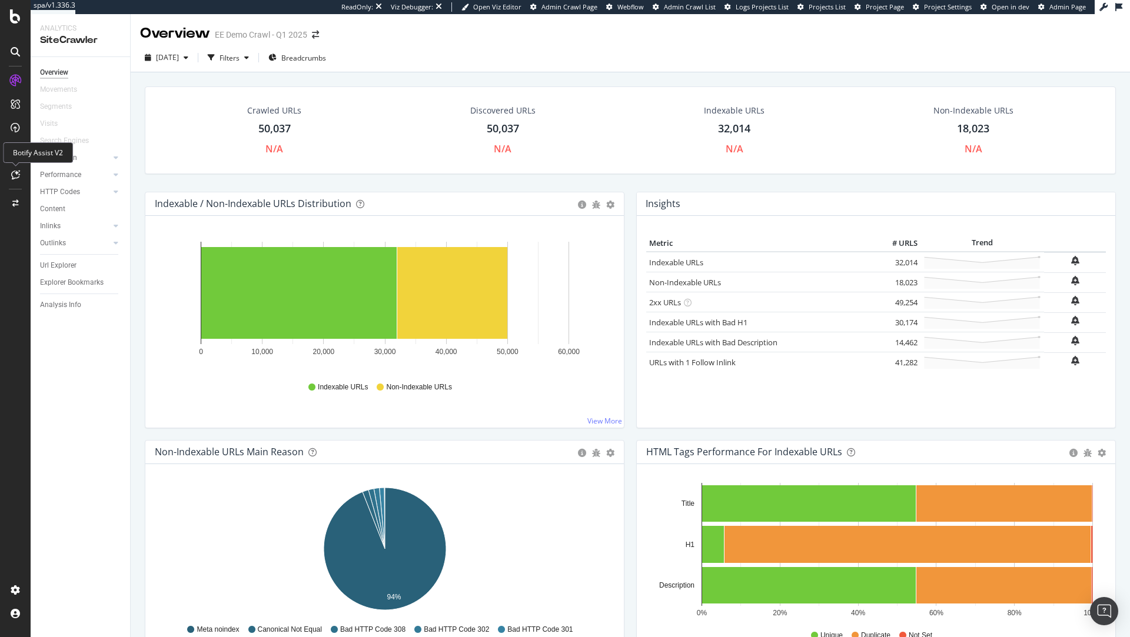
click at [15, 175] on icon at bounding box center [15, 174] width 9 height 9
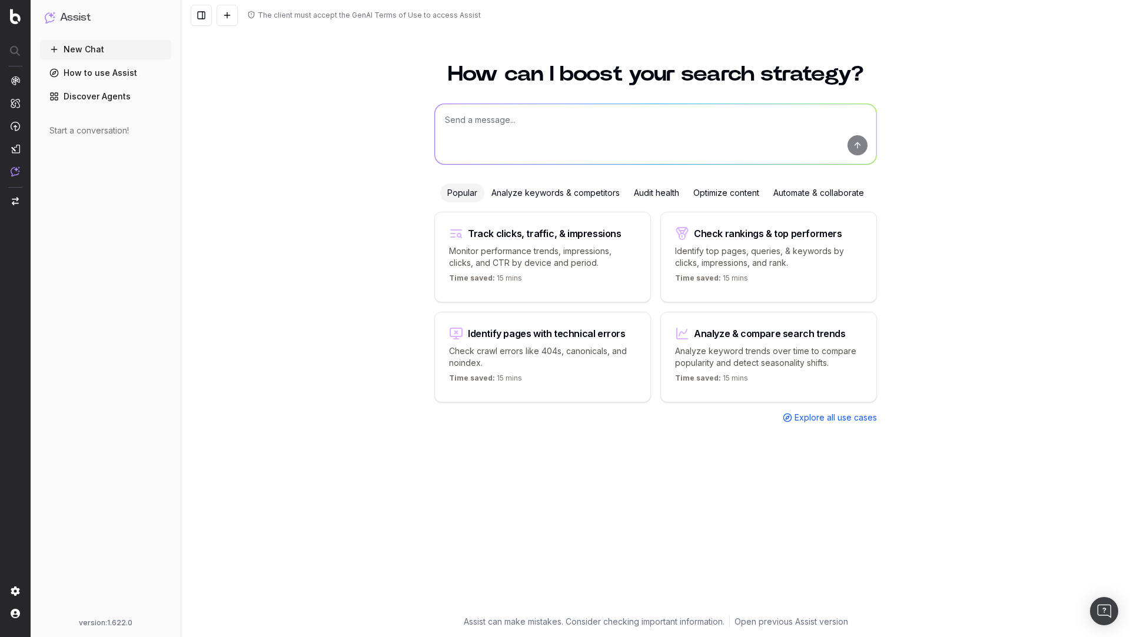
click at [561, 118] on textarea at bounding box center [655, 134] width 441 height 60
type textarea "i"
drag, startPoint x: 641, startPoint y: 125, endPoint x: 404, endPoint y: 111, distance: 236.9
click at [404, 111] on div "How can I boost your search strategy? Identify pages on the [DOMAIN_NAME] websi…" at bounding box center [655, 343] width 948 height 588
click at [509, 116] on textarea "What are the top issues" at bounding box center [655, 134] width 441 height 60
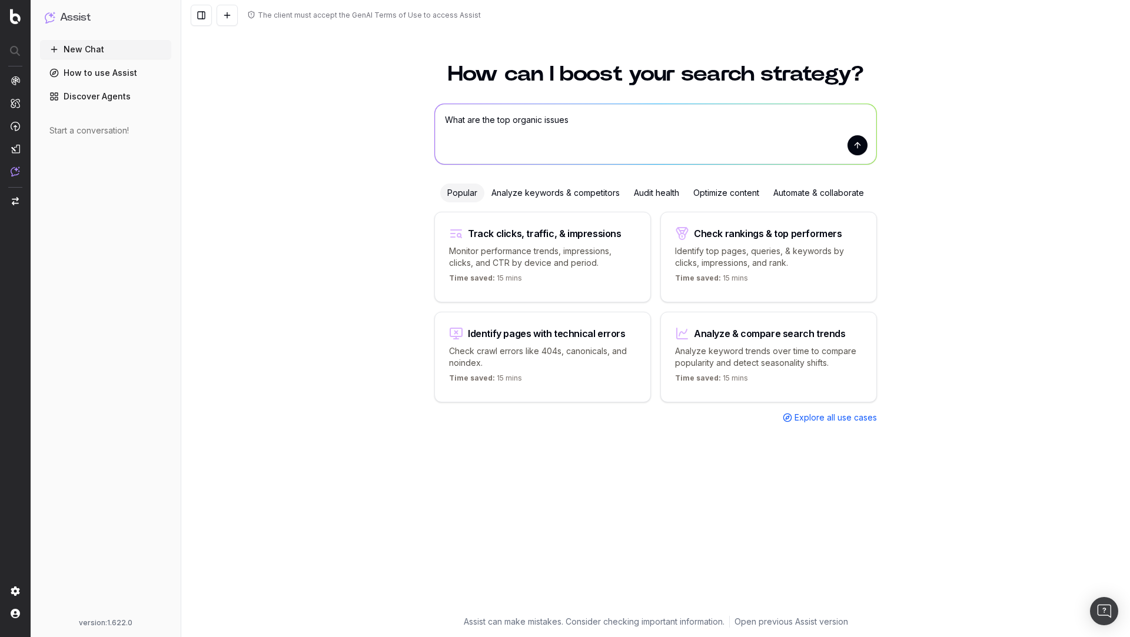
click at [654, 118] on textarea "What are the top organic issues" at bounding box center [655, 134] width 441 height 60
type textarea "What are the top organic issues on the [DOMAIN_NAME] website"
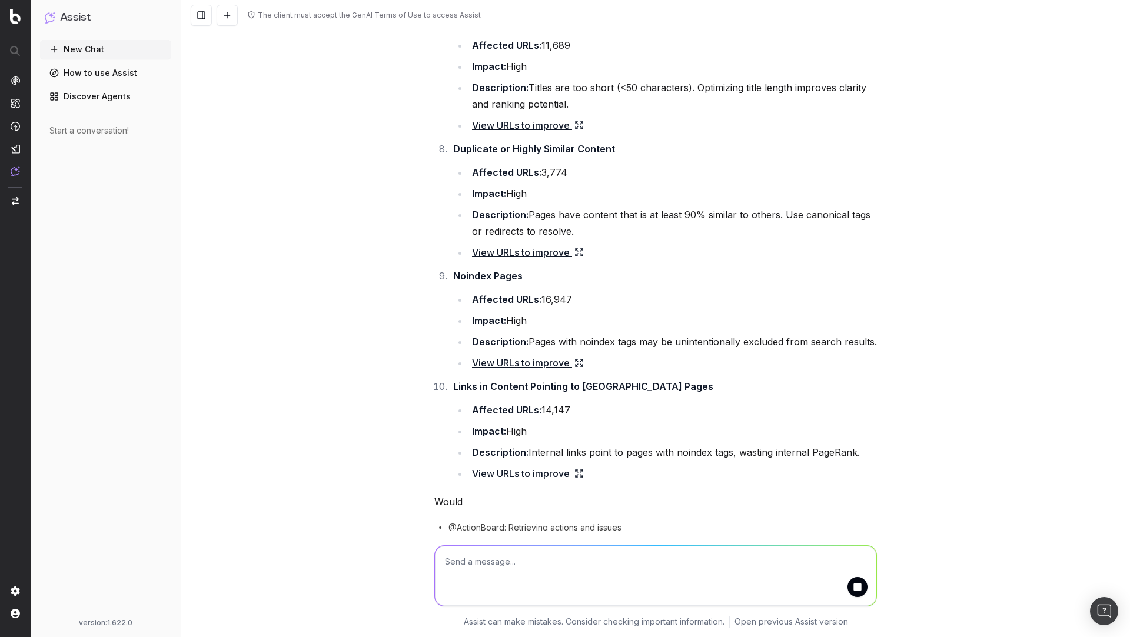
scroll to position [848, 0]
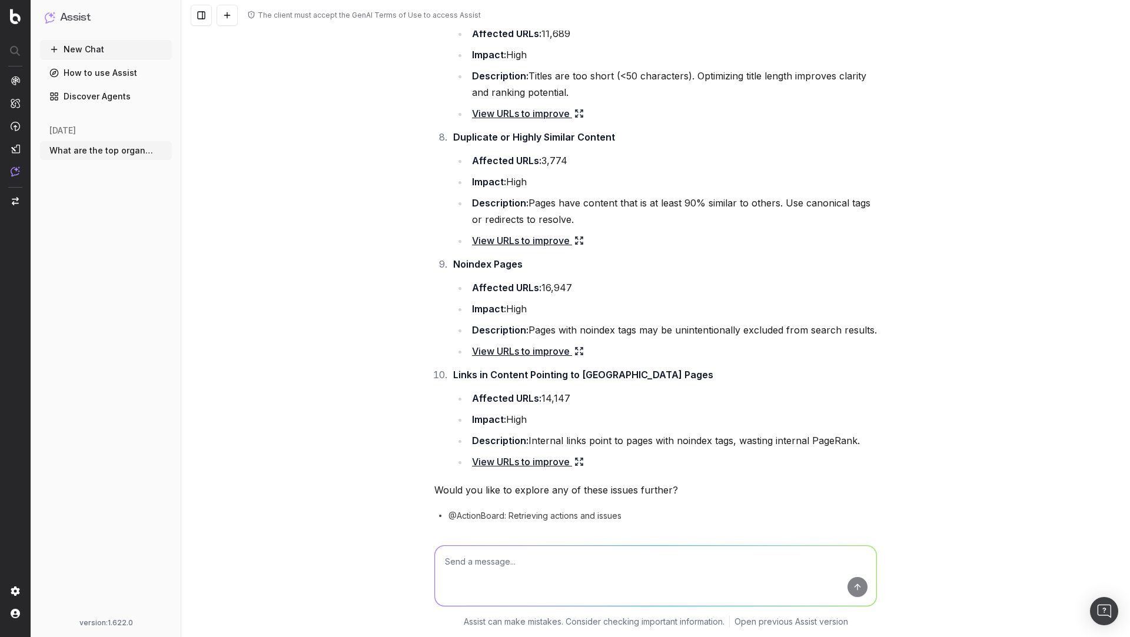
click at [590, 567] on textarea at bounding box center [655, 576] width 441 height 60
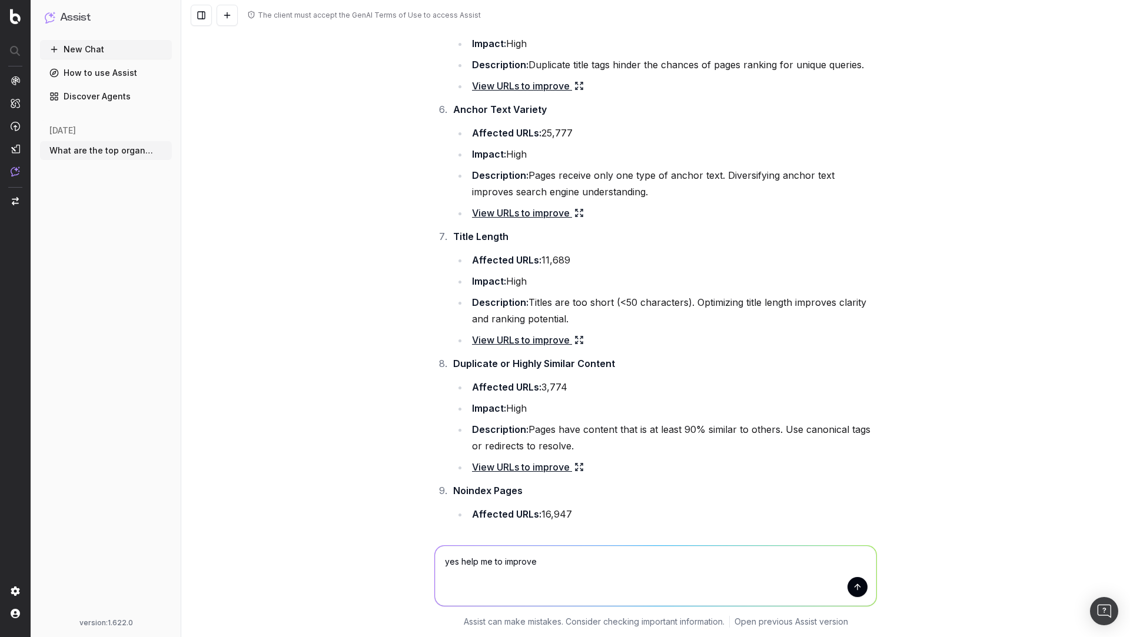
scroll to position [888, 0]
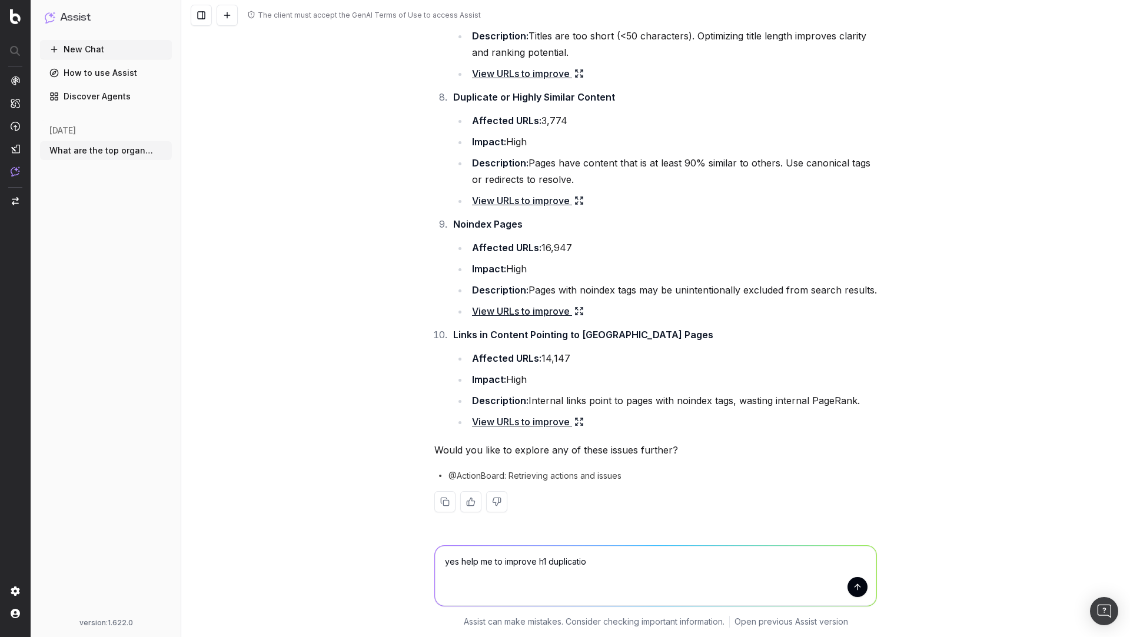
type textarea "yes help me to improve h1 duplication"
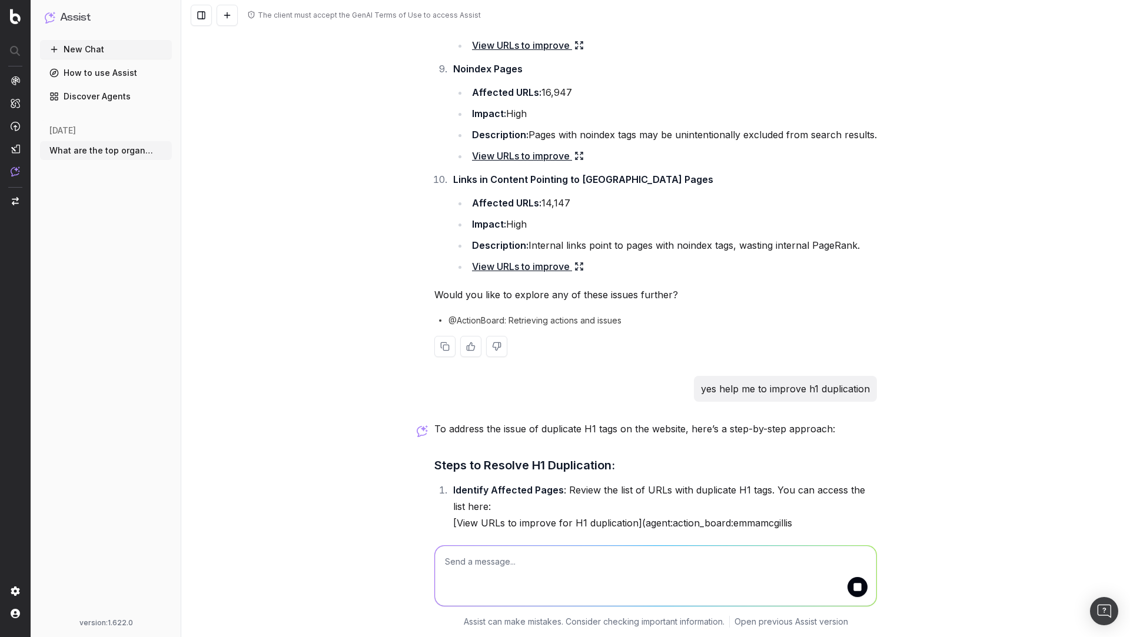
scroll to position [1048, 0]
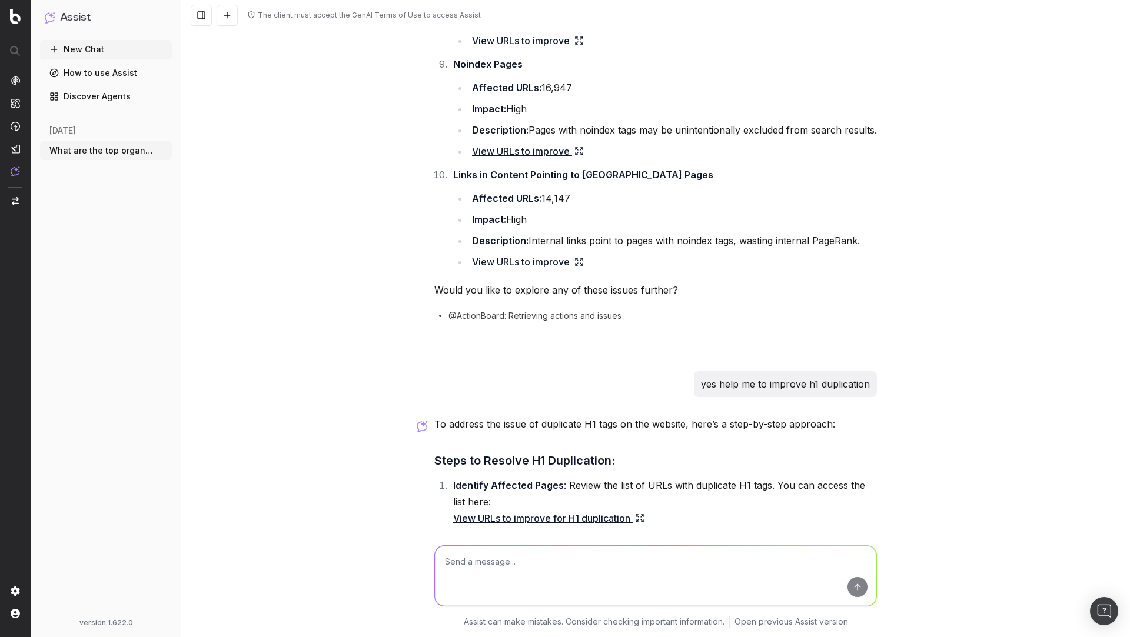
click at [601, 519] on link "View URLs to improve for H1 duplication" at bounding box center [548, 518] width 191 height 16
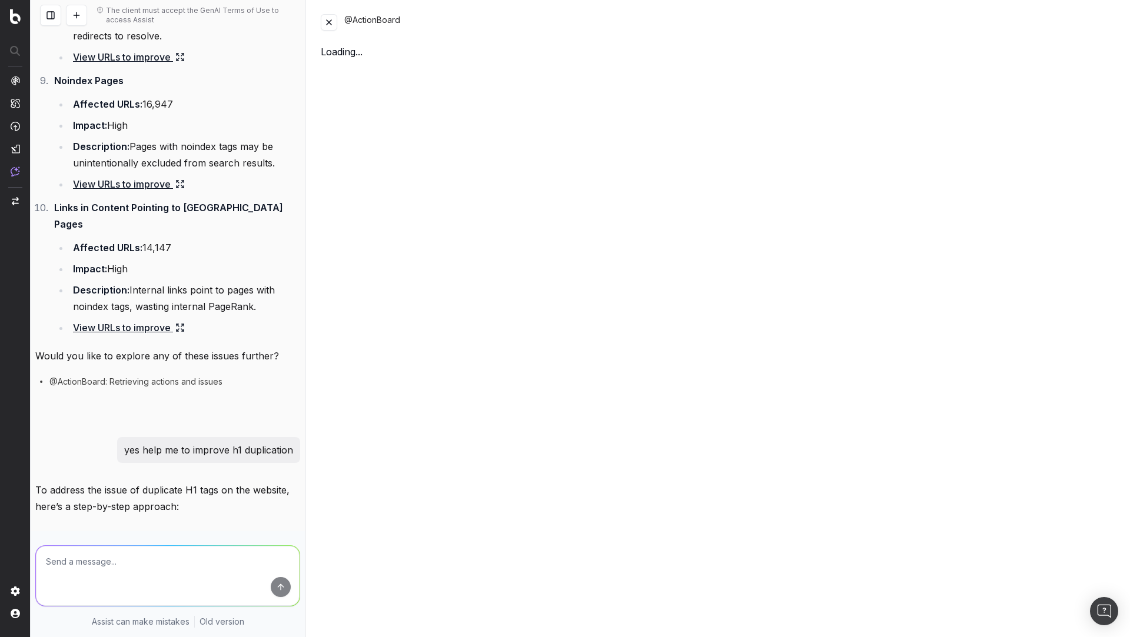
scroll to position [1180, 0]
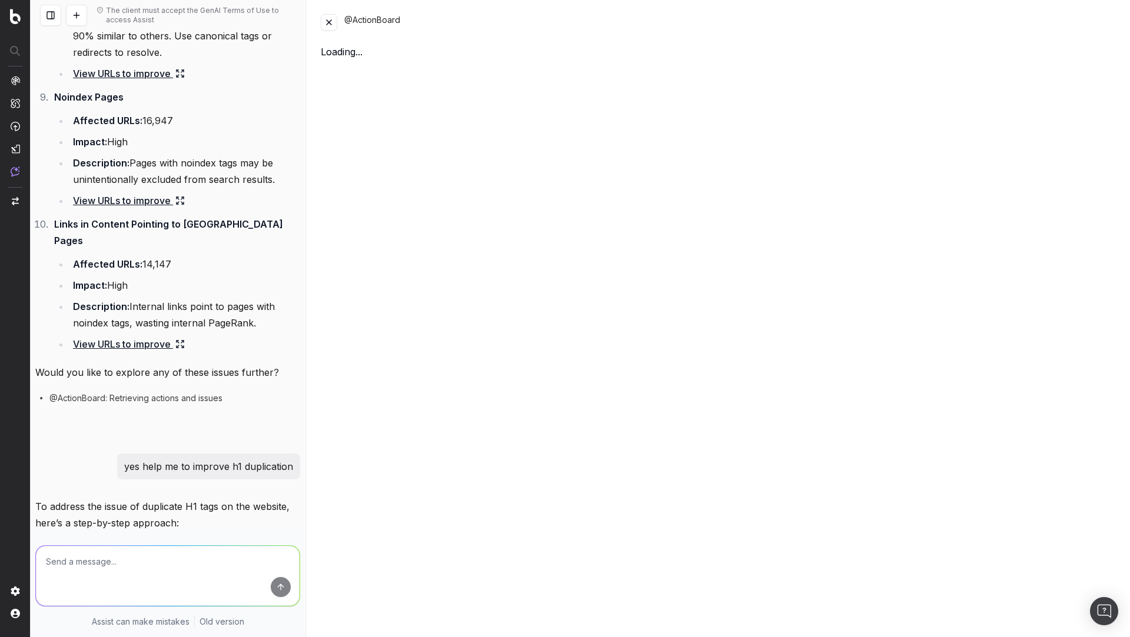
click at [327, 24] on button at bounding box center [329, 22] width 16 height 16
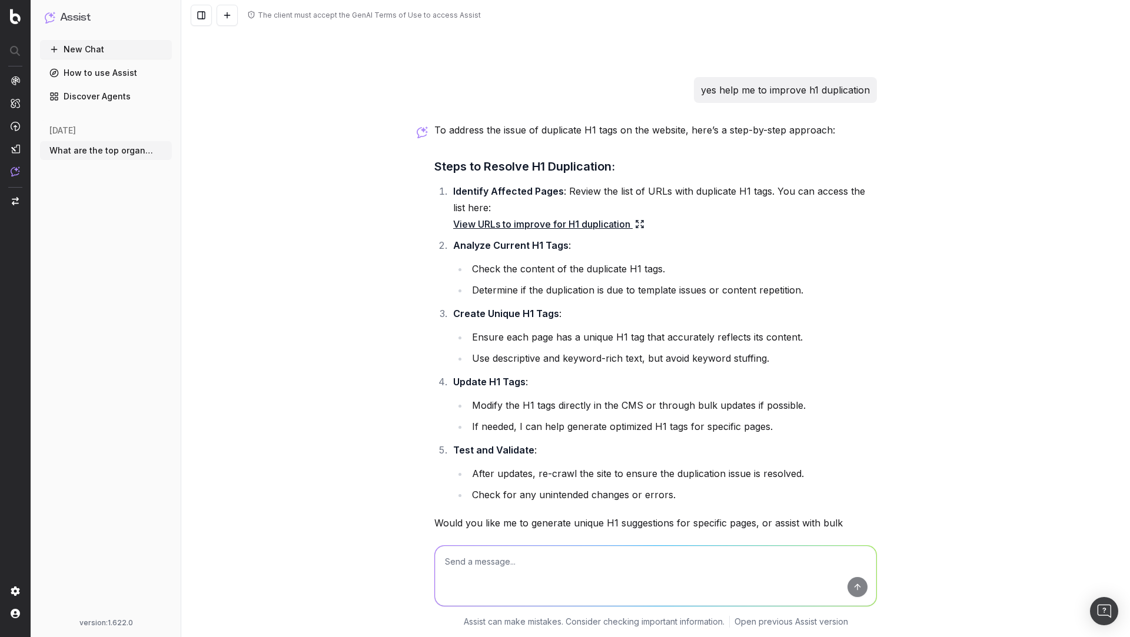
scroll to position [1410, 0]
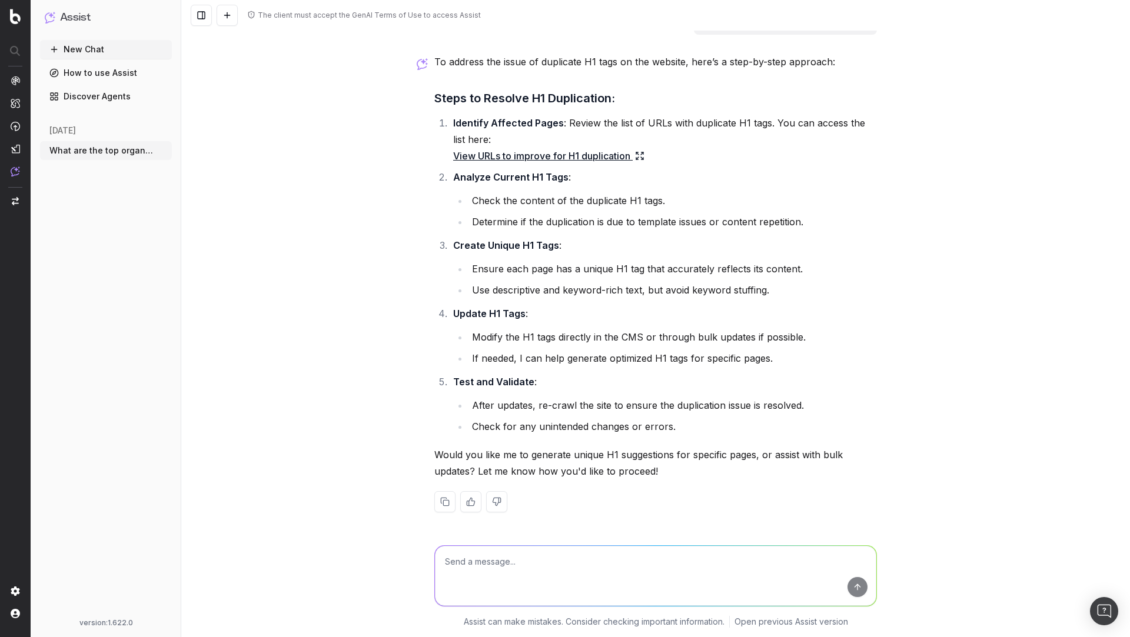
click at [604, 579] on textarea at bounding box center [655, 576] width 441 height 60
type textarea "Can you create some unique metadata for pages that are duplicated"
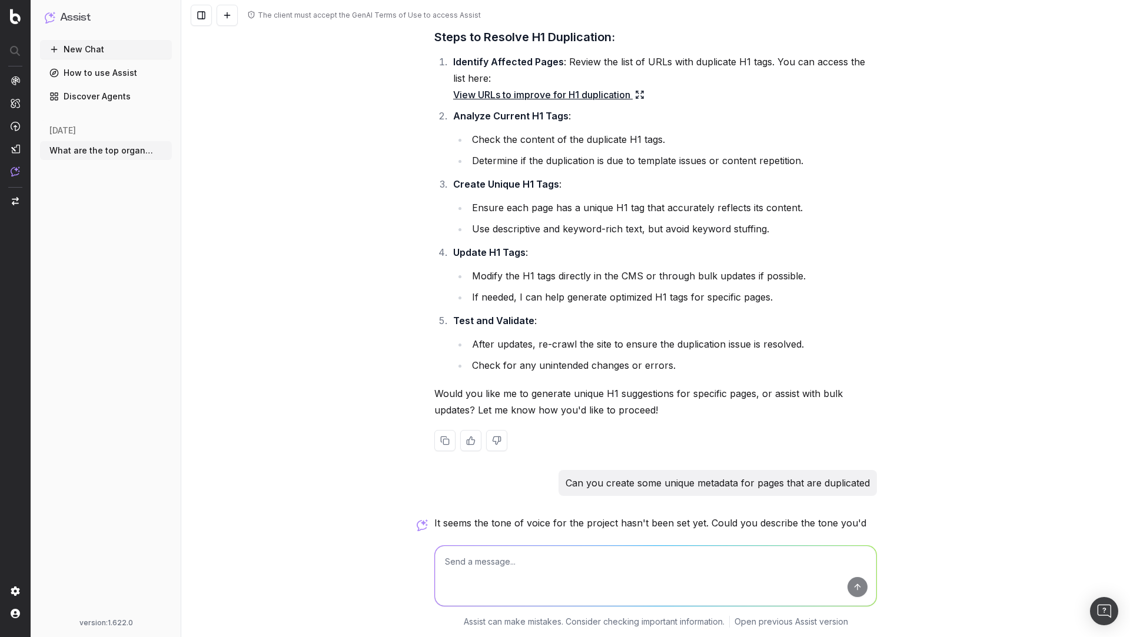
scroll to position [1577, 0]
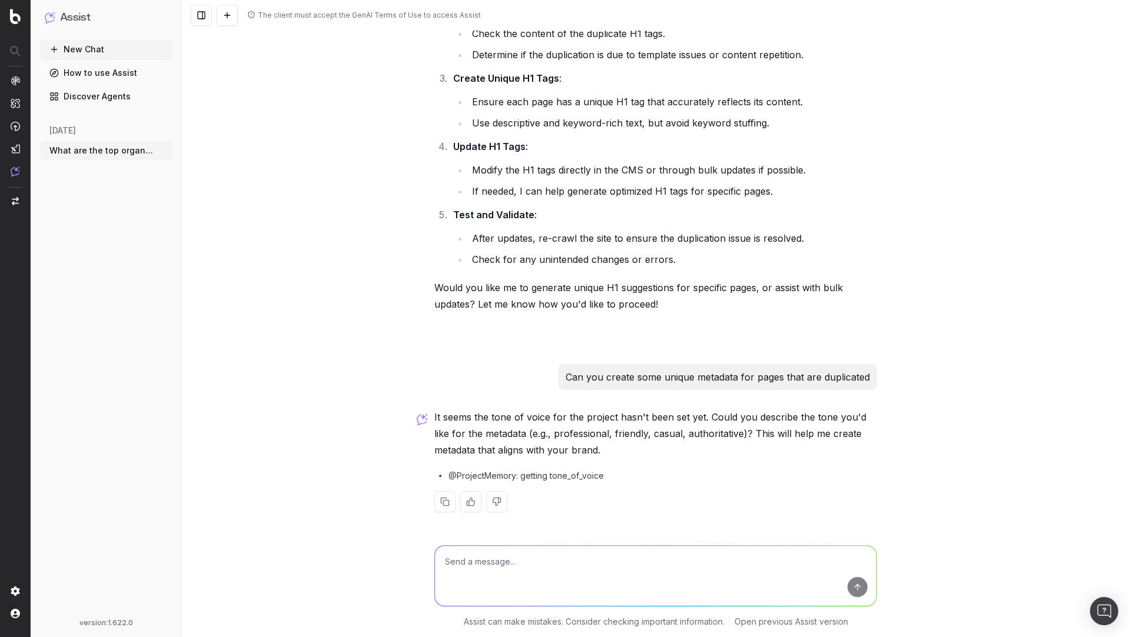
click at [535, 562] on textarea at bounding box center [655, 576] width 441 height 60
type textarea "Professional"
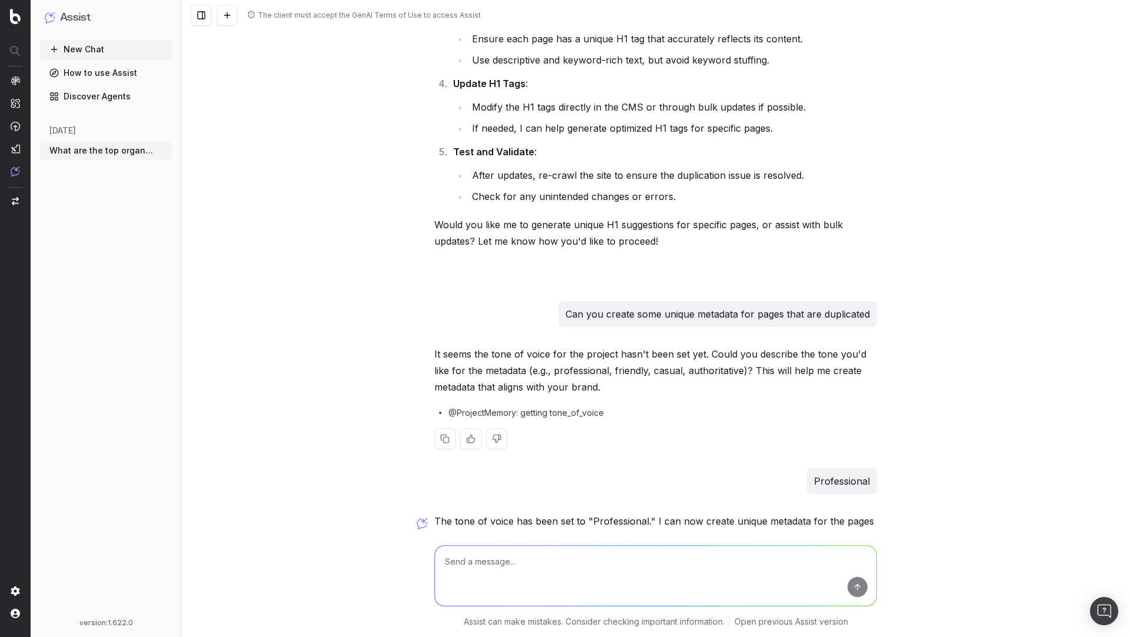
scroll to position [1744, 0]
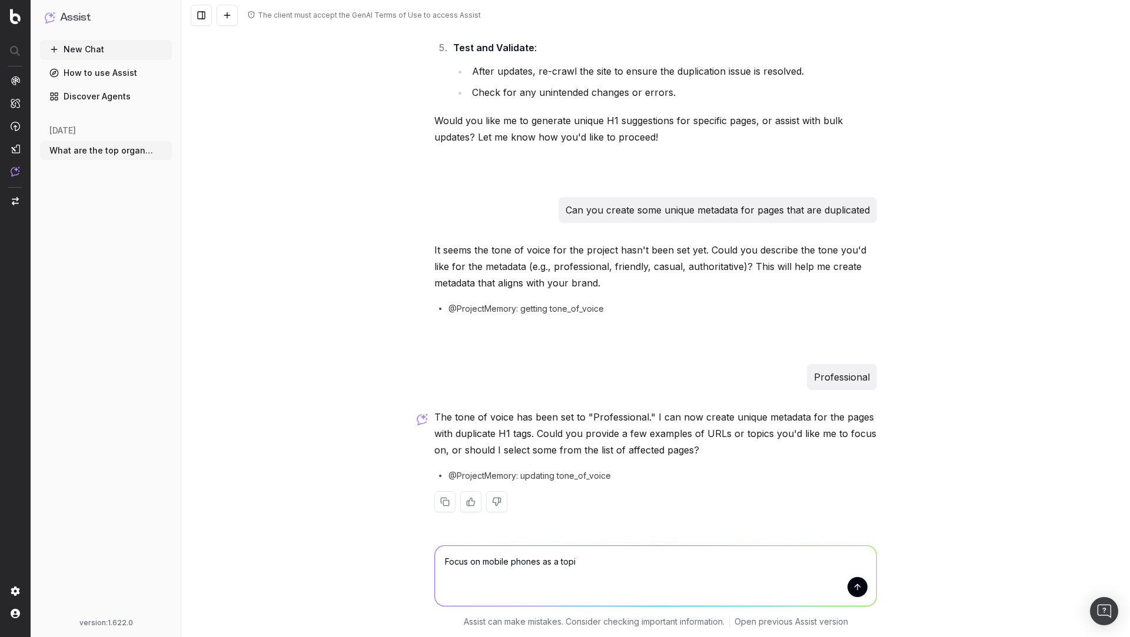
type textarea "Focus on mobile phones as a topic"
